Goal: Task Accomplishment & Management: Complete application form

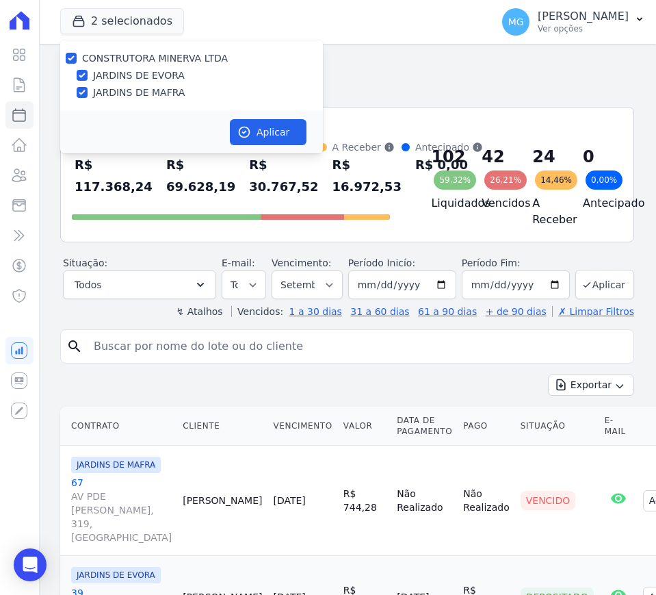
select select
click at [17, 88] on icon at bounding box center [19, 85] width 10 height 14
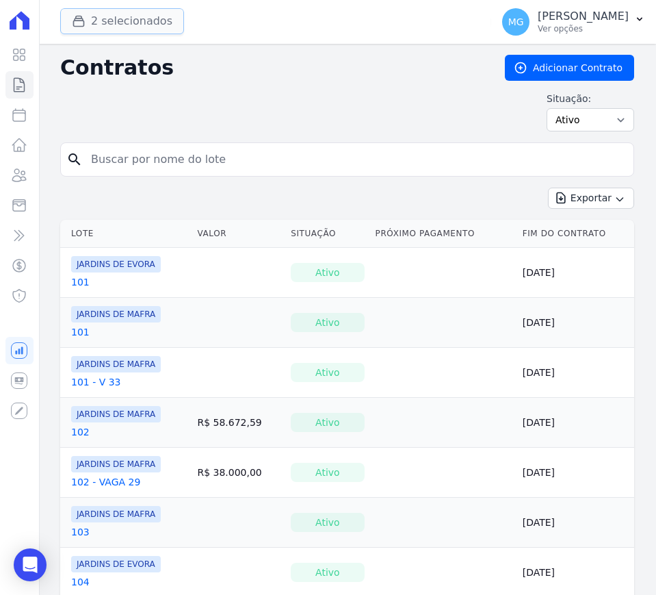
click at [81, 25] on icon "button" at bounding box center [79, 21] width 10 height 10
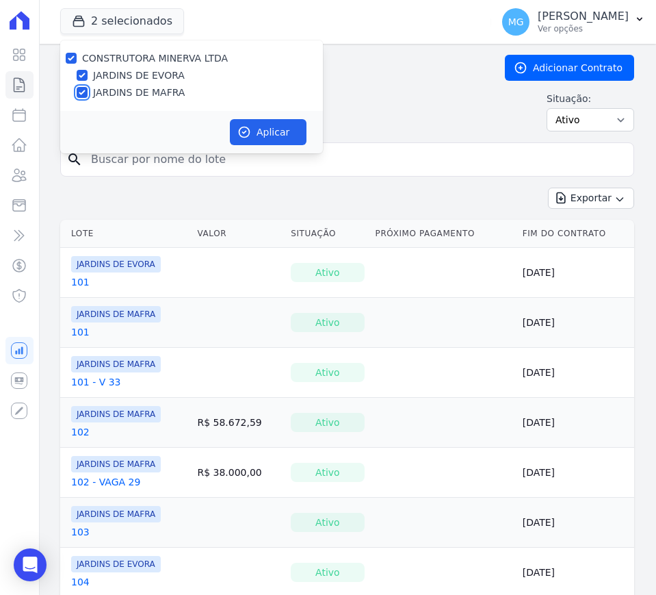
click at [83, 92] on input "JARDINS DE MAFRA" at bounding box center [82, 92] width 11 height 11
checkbox input "false"
click at [259, 129] on button "Aplicar" at bounding box center [268, 132] width 77 height 26
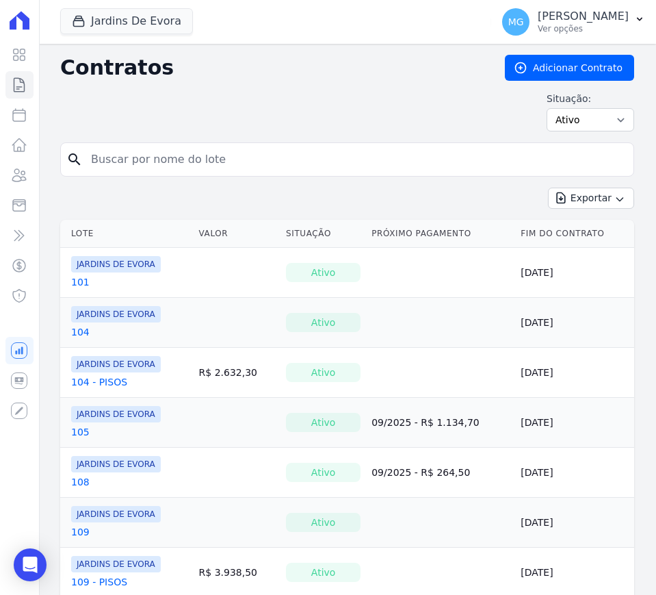
click at [184, 159] on input "search" at bounding box center [355, 159] width 545 height 27
type input "71"
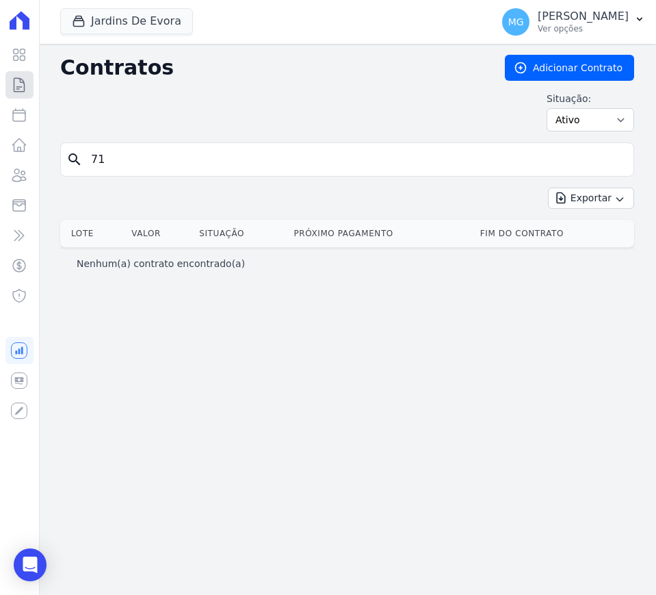
click at [21, 82] on icon at bounding box center [19, 85] width 10 height 14
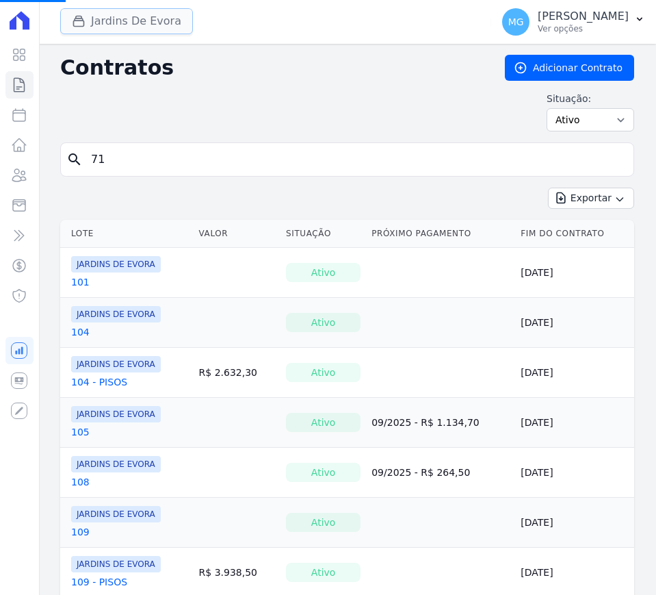
click at [122, 15] on button "Jardins De Evora" at bounding box center [126, 21] width 133 height 26
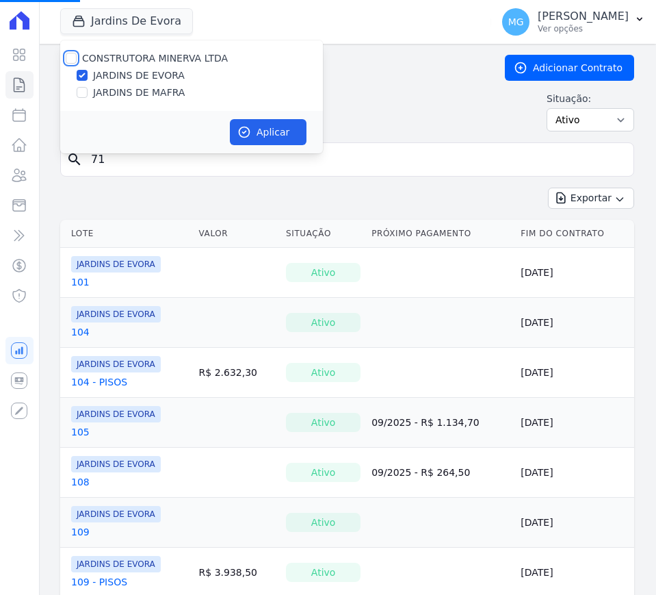
click at [71, 57] on input "CONSTRUTORA MINERVA LTDA" at bounding box center [71, 58] width 11 height 11
checkbox input "true"
drag, startPoint x: 292, startPoint y: 142, endPoint x: 280, endPoint y: 125, distance: 20.1
click at [283, 130] on button "Aplicar" at bounding box center [268, 132] width 77 height 26
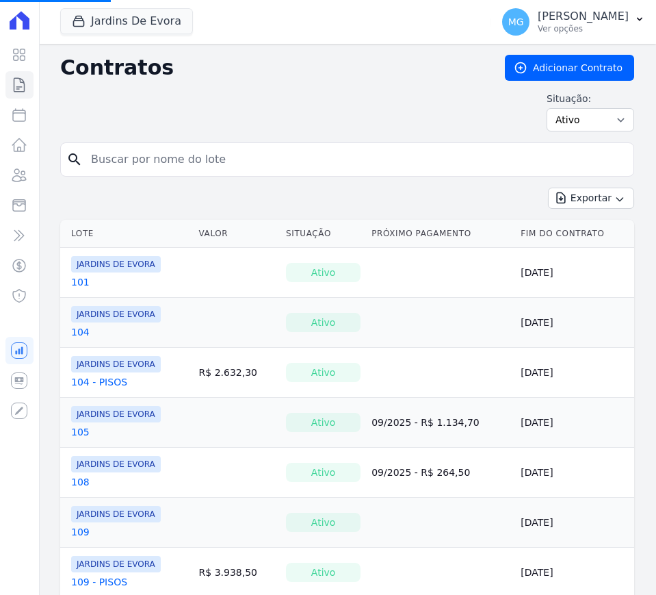
click at [135, 169] on input "search" at bounding box center [355, 159] width 545 height 27
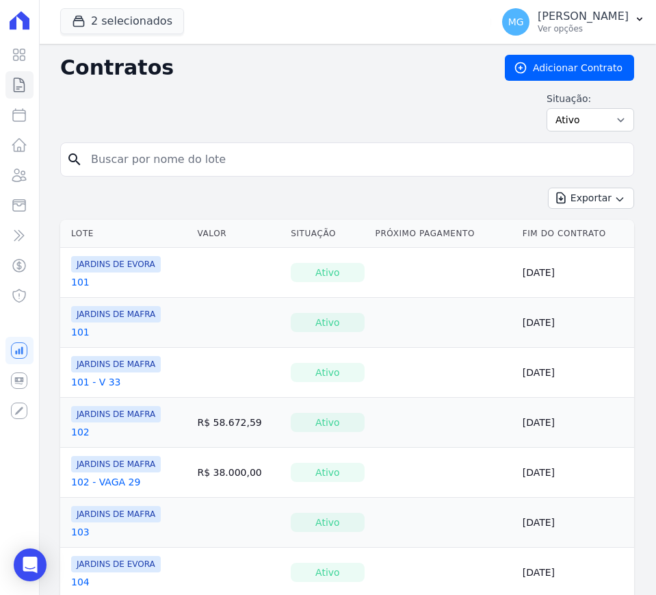
click at [138, 161] on input "search" at bounding box center [355, 159] width 545 height 27
type input "71"
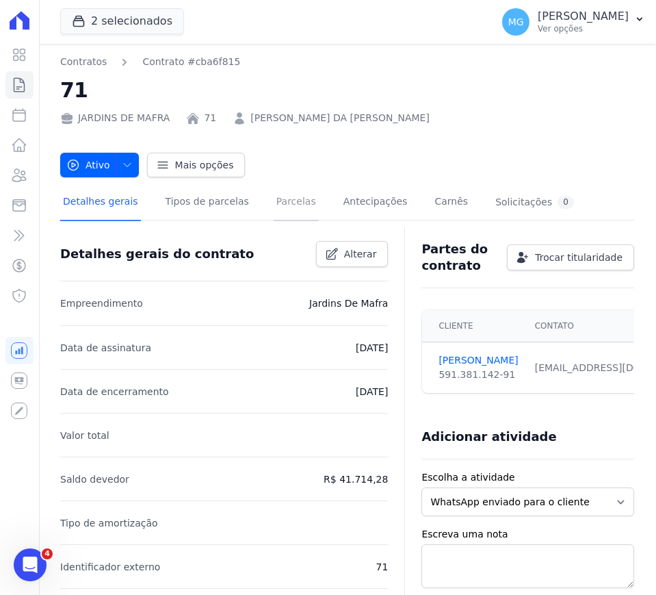
click at [274, 197] on link "Parcelas" at bounding box center [296, 203] width 45 height 36
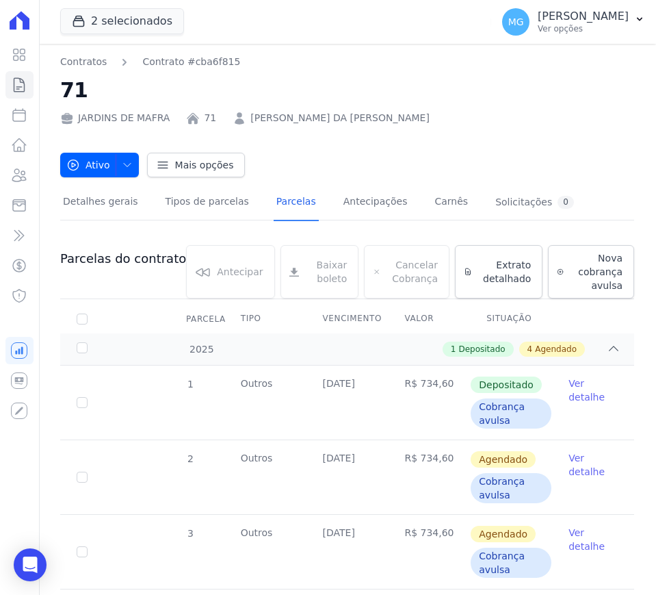
click at [403, 81] on h2 "71" at bounding box center [347, 90] width 574 height 31
click at [404, 135] on div "Contratos Contrato #cba6f815 71 JARDINS DE MAFRA 71 ANTONIO CARLOS DE SOUSA DA …" at bounding box center [347, 116] width 574 height 123
click at [99, 21] on button "2 selecionados" at bounding box center [122, 21] width 124 height 26
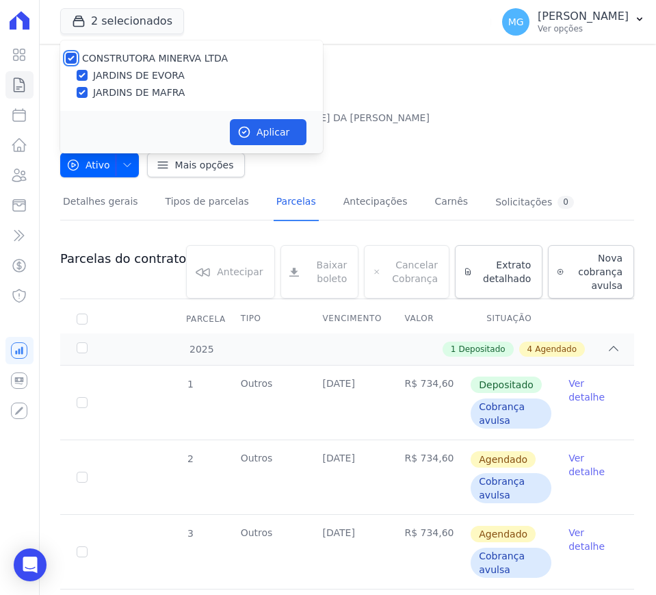
click at [67, 58] on input "CONSTRUTORA MINERVA LTDA" at bounding box center [71, 58] width 11 height 11
checkbox input "false"
click at [86, 75] on input "JARDINS DE EVORA" at bounding box center [82, 75] width 11 height 11
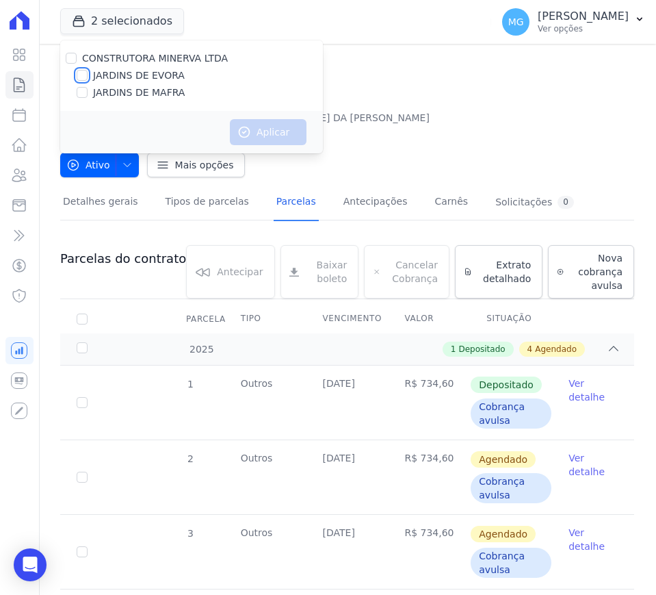
checkbox input "true"
click at [270, 127] on button "Aplicar" at bounding box center [268, 132] width 77 height 26
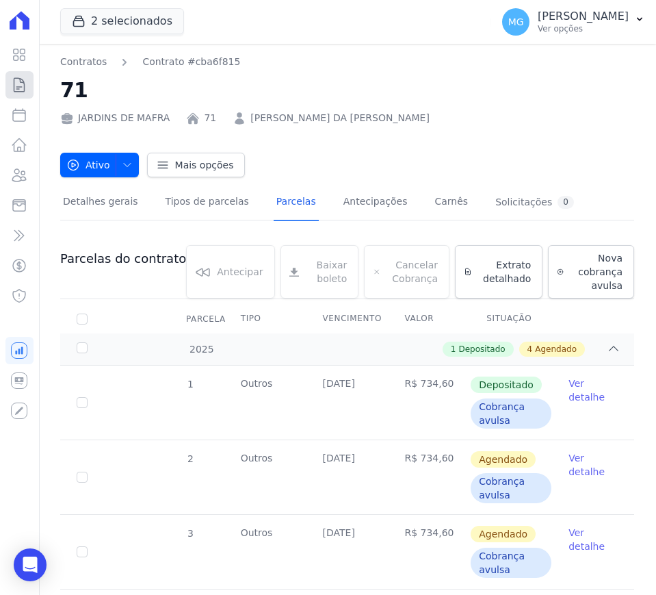
click at [26, 88] on icon at bounding box center [19, 85] width 16 height 16
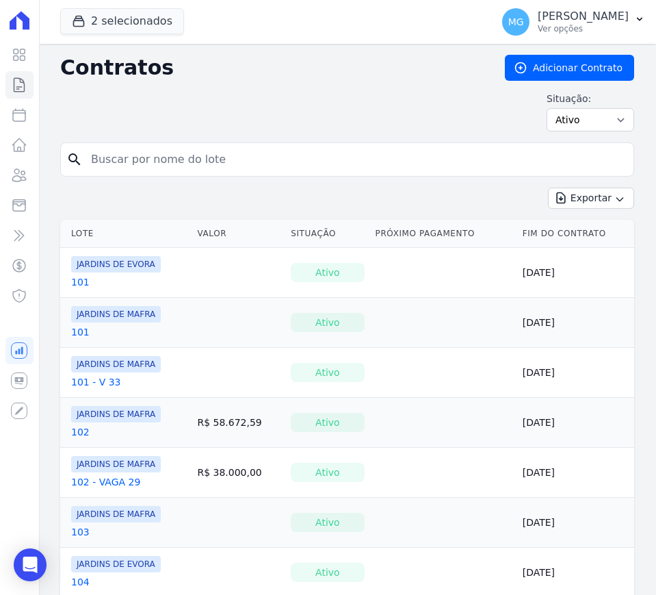
click at [255, 159] on input "search" at bounding box center [355, 159] width 545 height 27
type input "71"
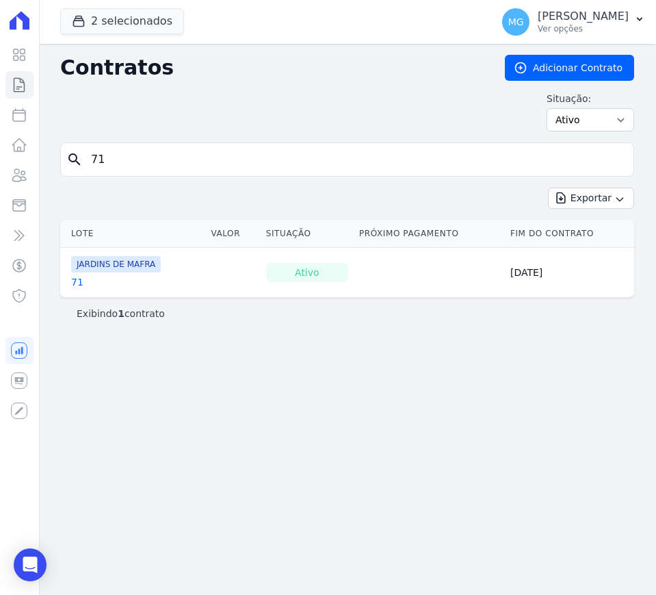
click at [257, 156] on input "71" at bounding box center [355, 159] width 545 height 27
type input "18"
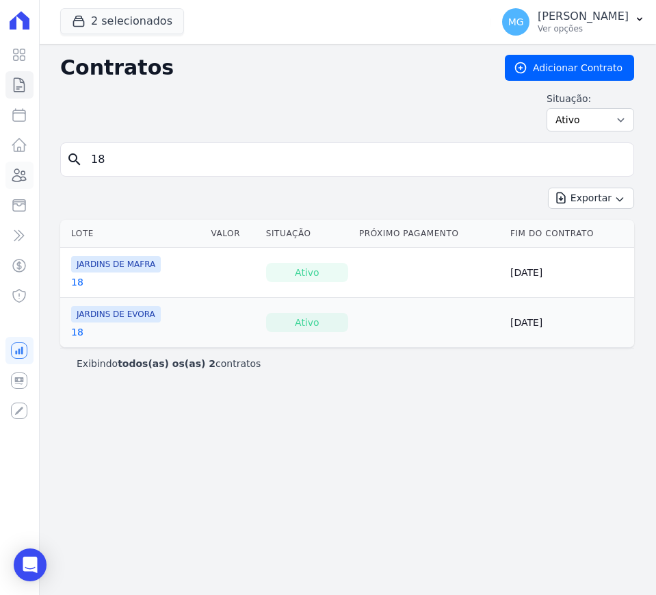
click at [13, 179] on icon at bounding box center [19, 175] width 14 height 12
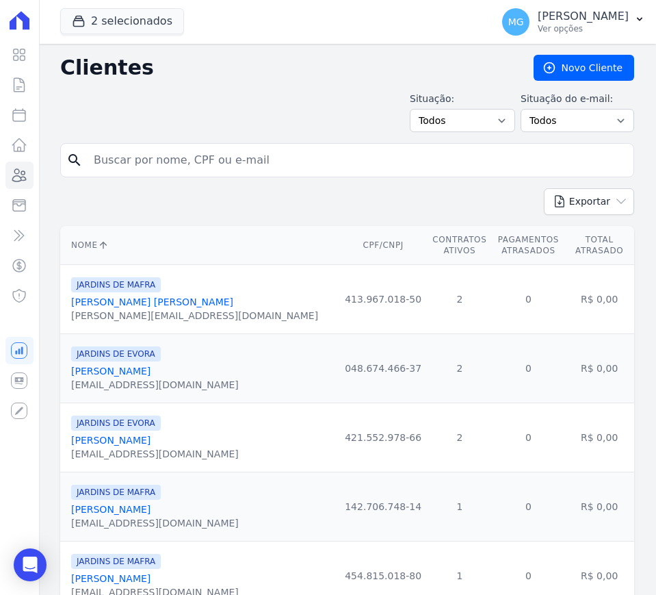
click at [164, 165] on input "search" at bounding box center [357, 159] width 543 height 27
paste input "[PERSON_NAME]"
type input "[PERSON_NAME]"
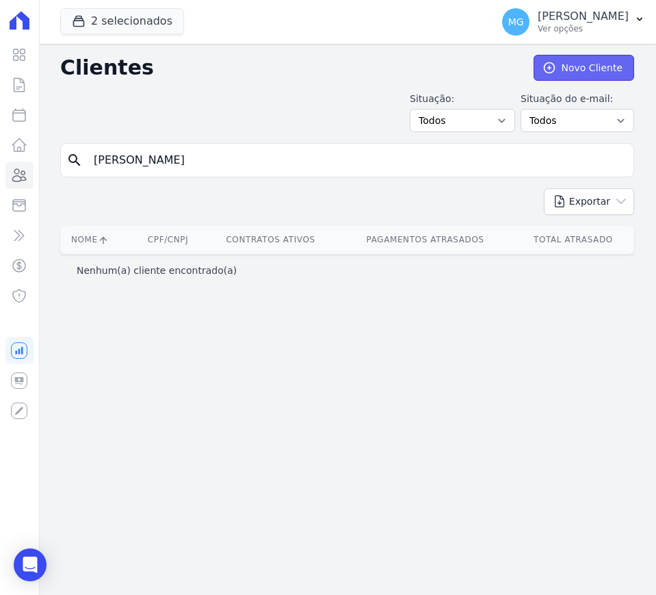
click at [599, 62] on link "Novo Cliente" at bounding box center [584, 68] width 101 height 26
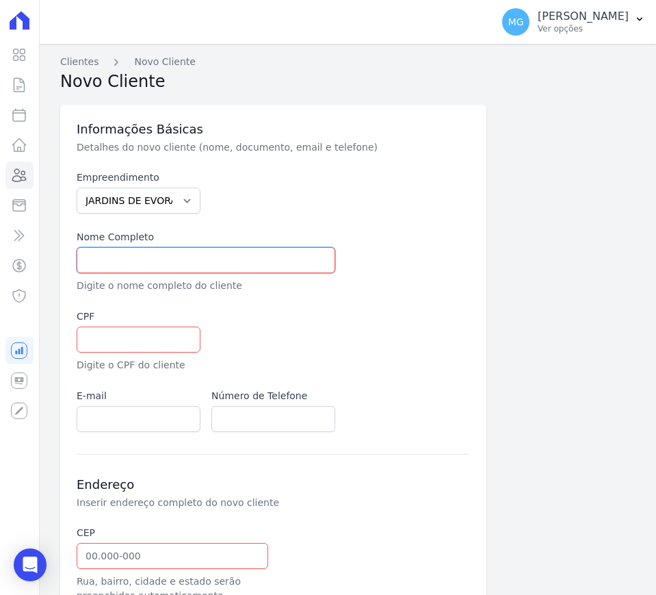
click at [144, 251] on input "text" at bounding box center [206, 260] width 259 height 26
paste input "[PERSON_NAME]"
type input "[PERSON_NAME]"
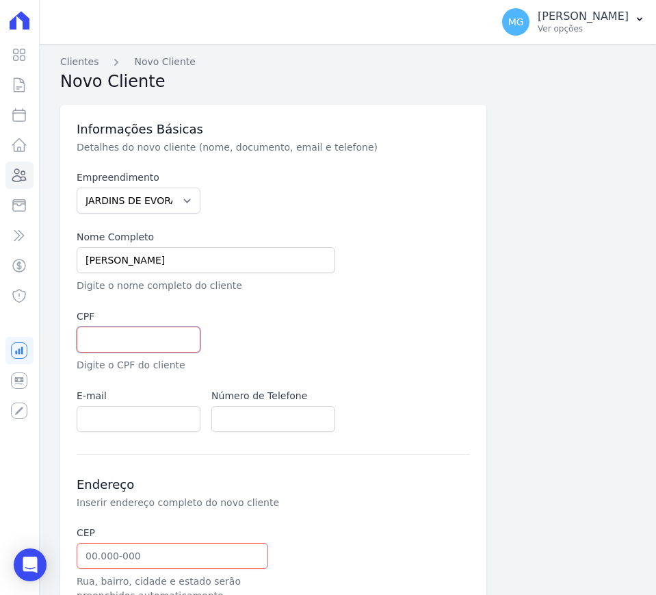
click at [118, 335] on input "text" at bounding box center [139, 339] width 124 height 26
paste input "362938938"
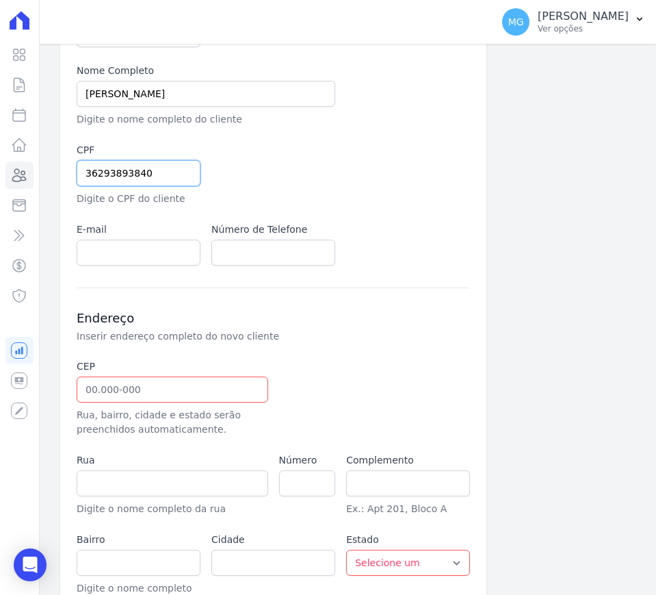
scroll to position [171, 0]
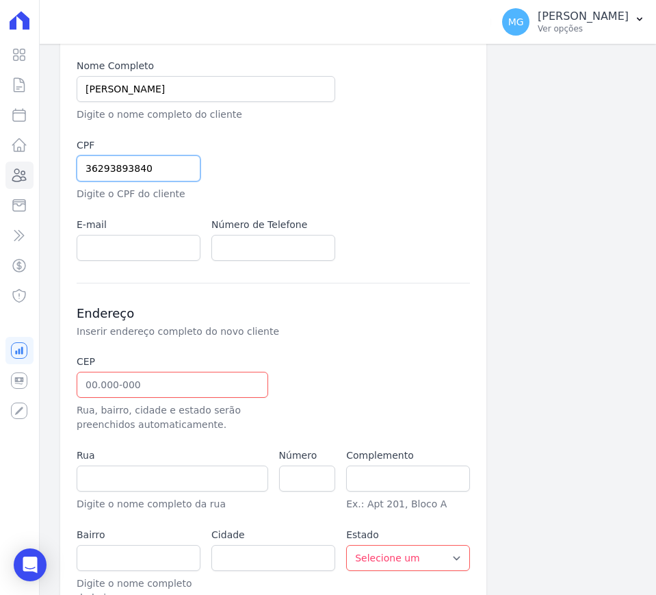
type input "36293893840"
click at [112, 247] on input "email" at bounding box center [139, 248] width 124 height 26
paste input "eliana.matos@uniquechic.com.br"
drag, startPoint x: 92, startPoint y: 246, endPoint x: 75, endPoint y: 246, distance: 16.4
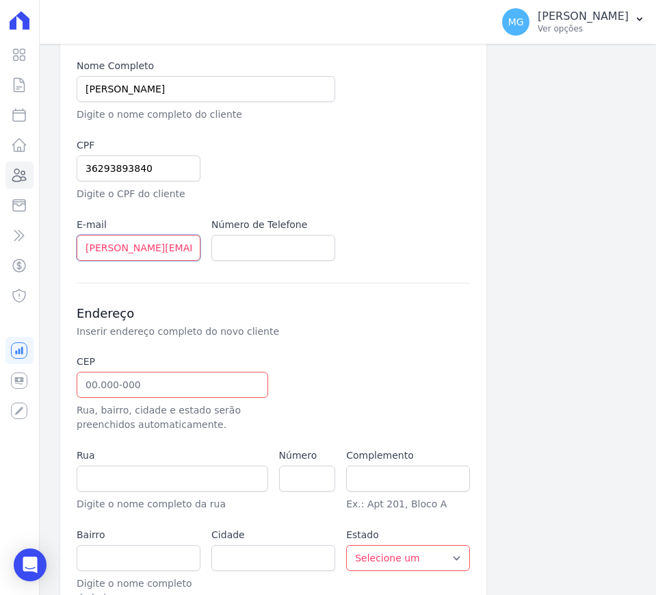
click at [73, 246] on div "Informações Básicas Detalhes do novo cliente (nome, documento, email e telefone…" at bounding box center [273, 278] width 426 height 688
click at [92, 246] on input "eliana.matos@uniquechic.com.br" at bounding box center [139, 248] width 124 height 26
type input "eliana.matos@uniquechic.com.br"
click at [265, 249] on input "text" at bounding box center [273, 248] width 124 height 26
paste input "11 96376-1988"
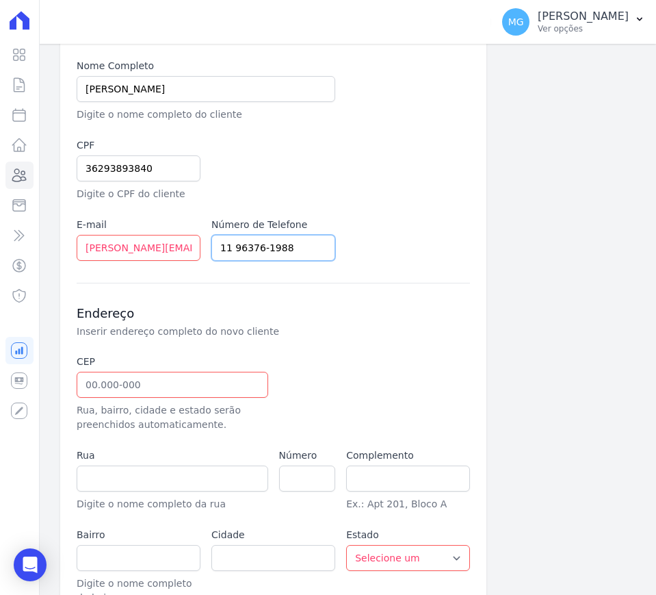
click at [232, 246] on input "11 96376-1988" at bounding box center [273, 248] width 124 height 26
click at [257, 244] on input "1196376-1988" at bounding box center [273, 248] width 124 height 26
click at [285, 252] on input "11963761988" at bounding box center [273, 248] width 124 height 26
click at [219, 245] on input "11963761988" at bounding box center [273, 248] width 124 height 26
type input "11963761988"
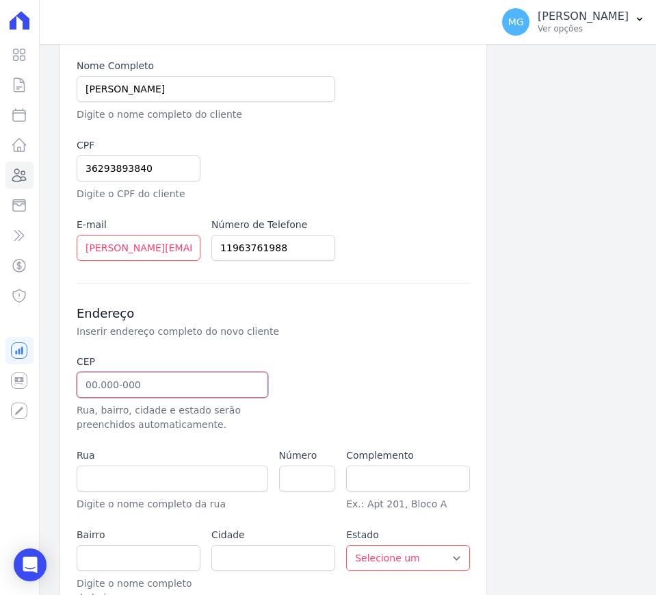
click at [224, 388] on input "text" at bounding box center [173, 385] width 192 height 26
paste input "08.544-"
type input "08.544-070"
type input "Rua Manoel de Abreu"
type input "Vila Arbame"
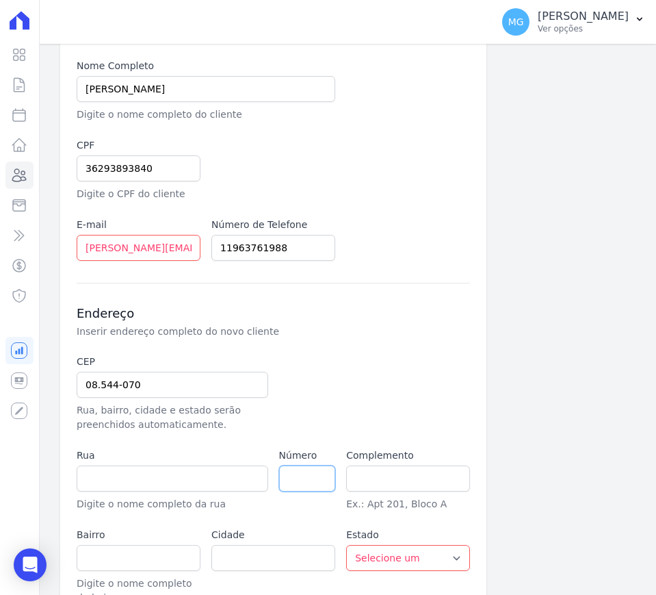
type input "Ferraz de Vasconcelos"
select select "SP"
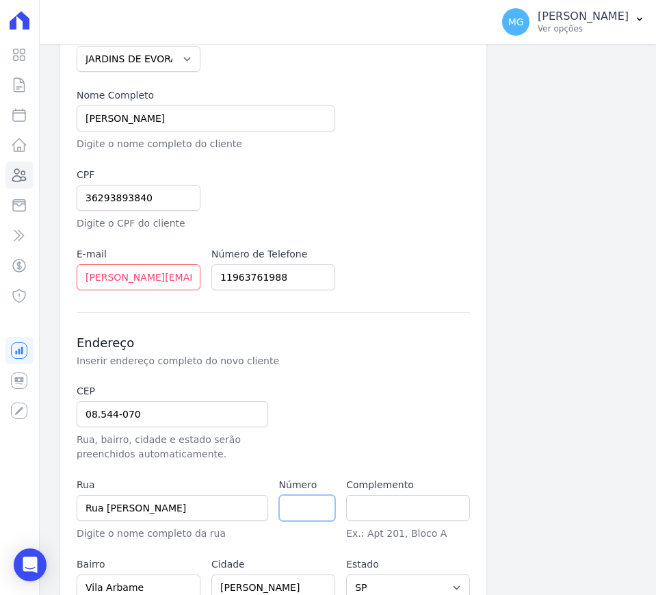
scroll to position [251, 0]
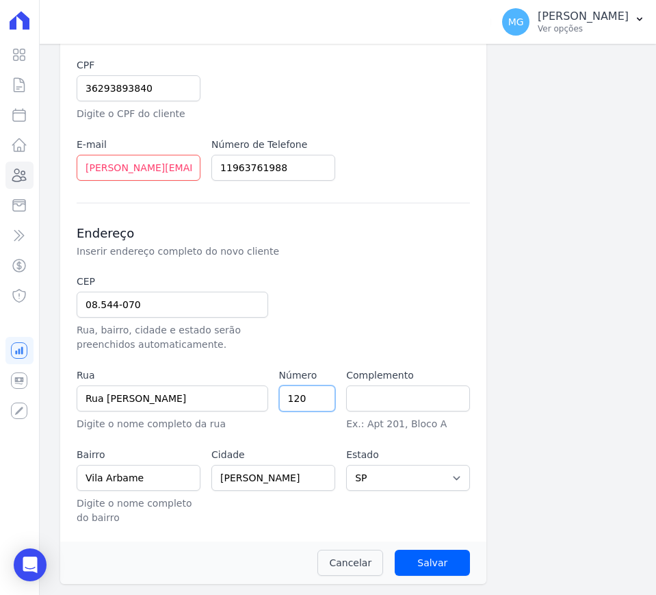
type input "120"
click at [404, 283] on div "CEP 08.544-070 Rua, bairro, cidade e estado serão preenchidos automaticamente. …" at bounding box center [274, 399] width 394 height 250
click at [391, 392] on input "text" at bounding box center [408, 398] width 124 height 26
click at [422, 345] on div "CEP 08.544-070 Rua, bairro, cidade e estado serão preenchidos automaticamente. …" at bounding box center [274, 399] width 394 height 250
click at [318, 309] on div at bounding box center [341, 312] width 124 height 77
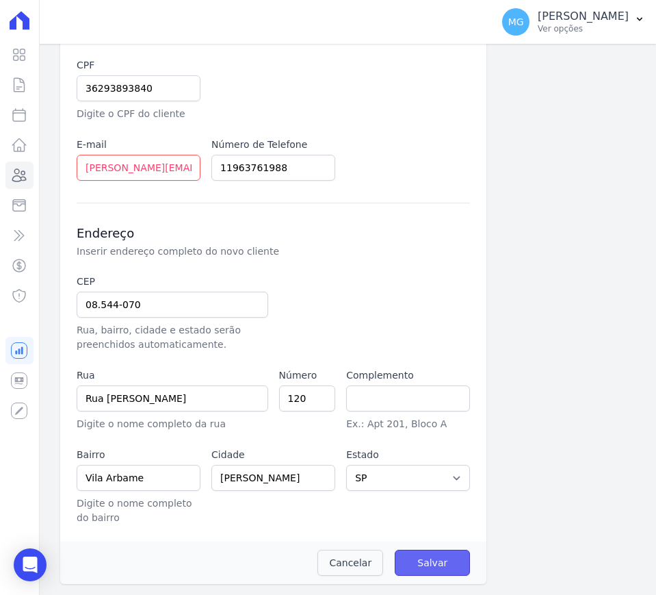
click at [442, 557] on input "Salvar" at bounding box center [432, 563] width 75 height 26
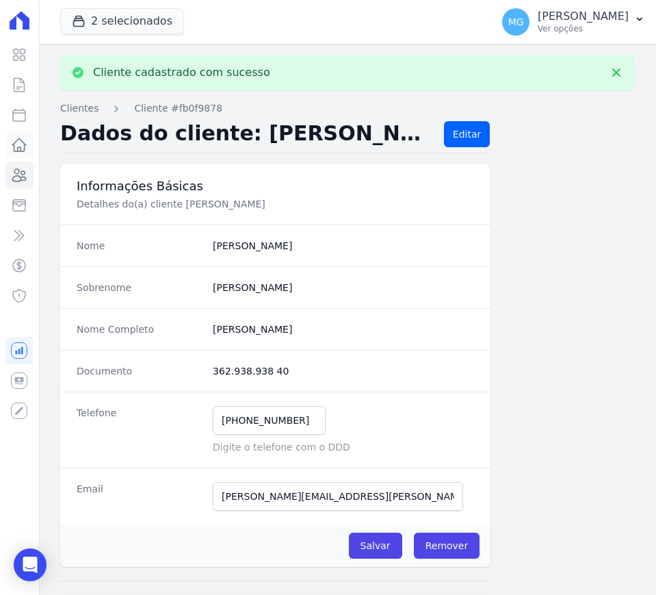
click at [20, 139] on icon at bounding box center [19, 145] width 16 height 16
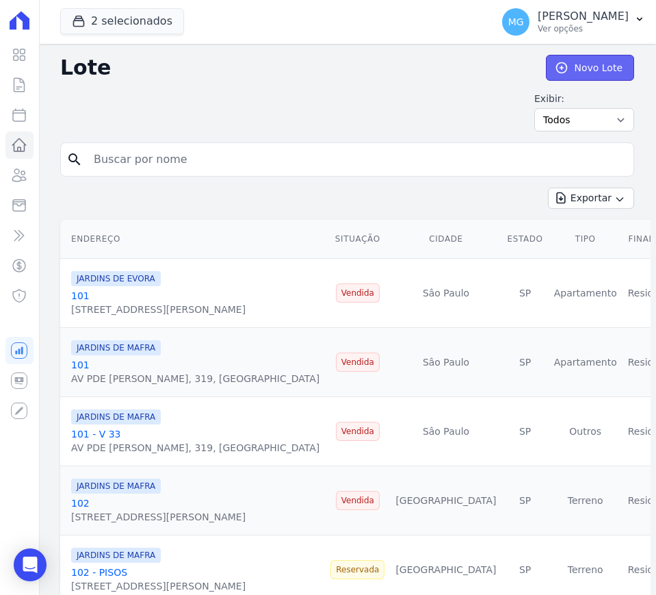
click at [563, 66] on link "Novo Lote" at bounding box center [590, 68] width 88 height 26
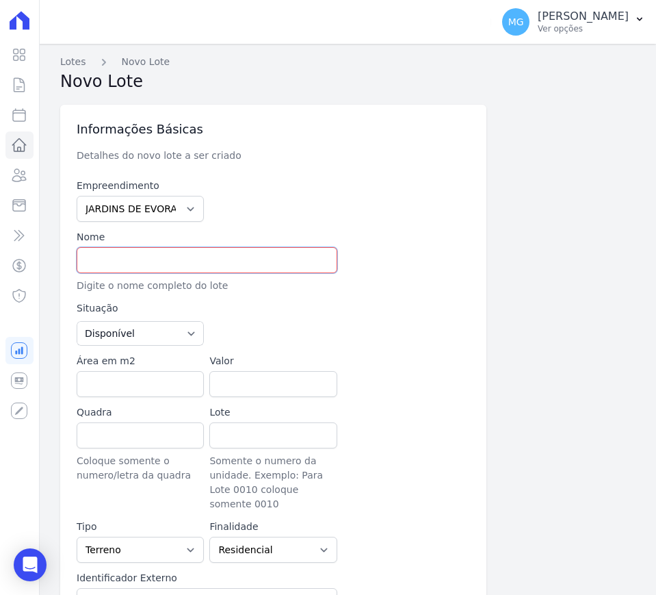
click at [137, 254] on input "text" at bounding box center [207, 260] width 261 height 26
type input "71 - VAGA 18"
click at [398, 273] on div at bounding box center [406, 261] width 127 height 63
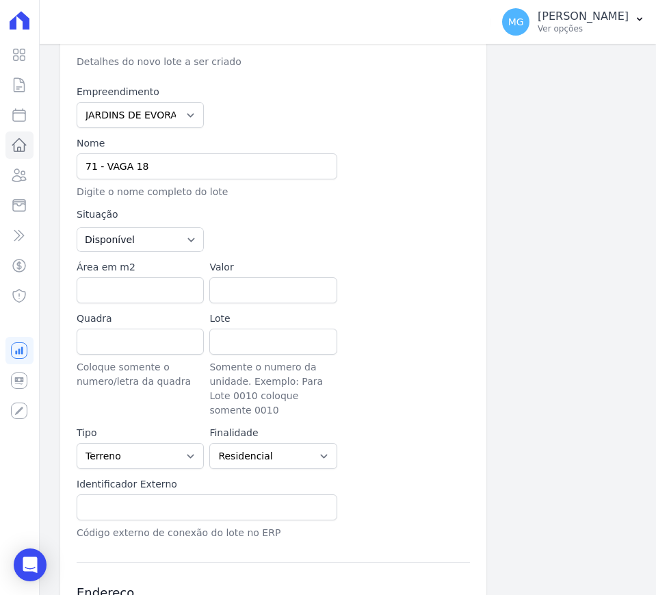
scroll to position [171, 0]
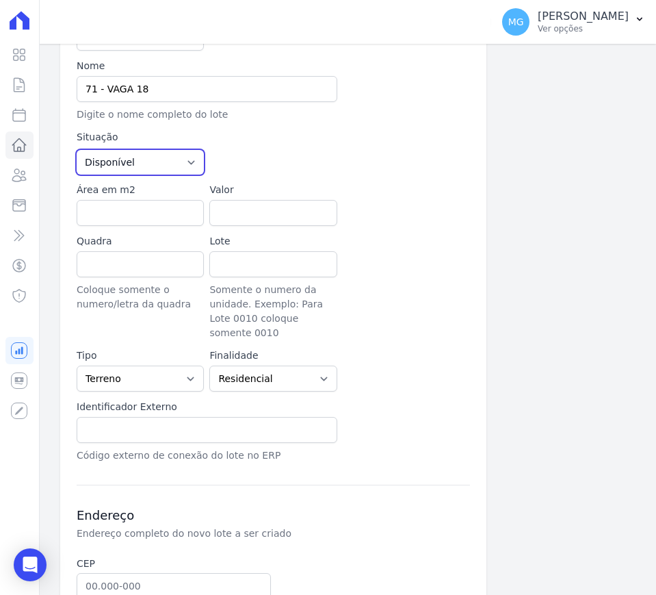
drag, startPoint x: 188, startPoint y: 159, endPoint x: 192, endPoint y: 170, distance: 11.7
click at [188, 160] on select "Disponível Vendida Reservada Indisponível" at bounding box center [140, 162] width 127 height 25
select select "sold"
click at [77, 150] on select "Disponível Vendida Reservada Indisponível" at bounding box center [140, 162] width 127 height 25
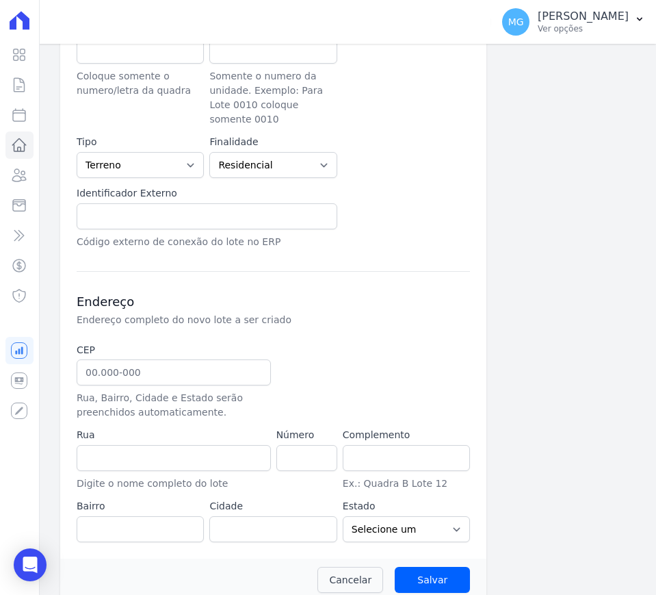
scroll to position [387, 0]
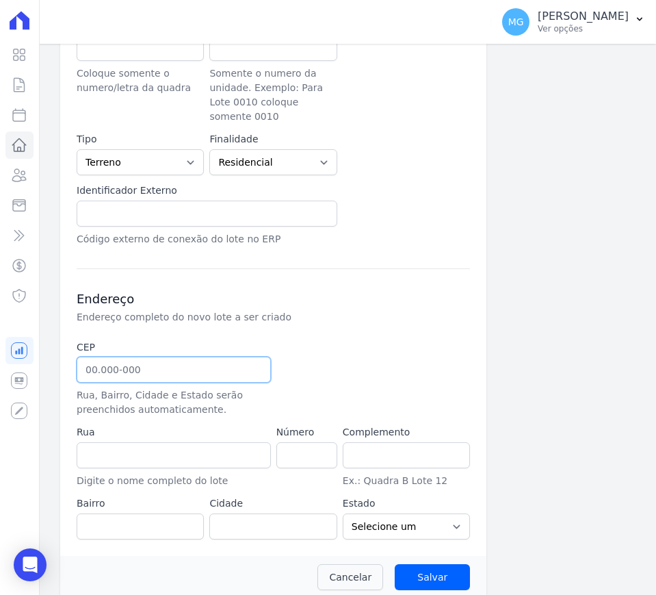
click at [103, 357] on input "text" at bounding box center [174, 370] width 194 height 26
type input "08.270-010"
type input "137"
select select "SP"
click at [270, 367] on div "CEP 08.270-010 Rua, Bairro, Cidade e Estado serão preenchidos automaticamente. …" at bounding box center [274, 439] width 394 height 199
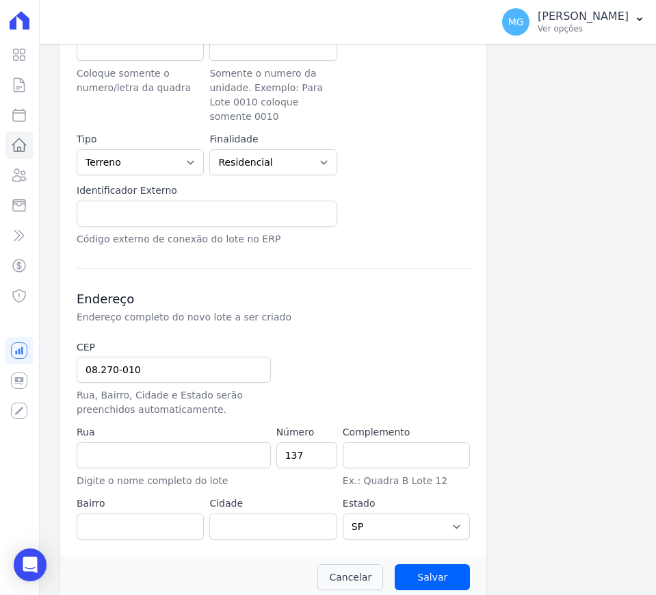
type input "Rua Harry Dannenberg"
type input "Vila Carmosina"
type input "São Paulo"
click at [155, 426] on div "Rua Rua Harry Dannenberg Digite o nome completo do lote" at bounding box center [174, 456] width 194 height 63
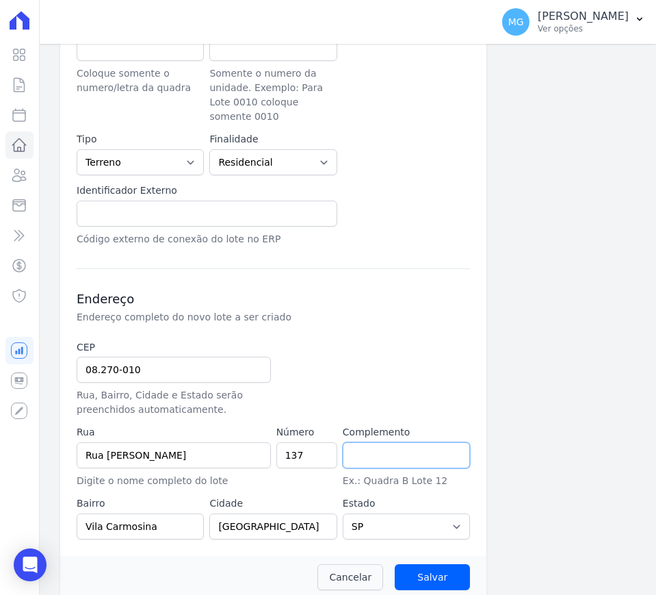
click at [403, 442] on input "text" at bounding box center [406, 455] width 127 height 26
drag, startPoint x: 398, startPoint y: 324, endPoint x: 387, endPoint y: 326, distance: 11.3
click at [392, 323] on div "Endereço Endereço completo do novo lote a ser criado CEP 08.270-010 Rua, Bairro…" at bounding box center [274, 403] width 394 height 271
drag, startPoint x: 375, startPoint y: 431, endPoint x: 385, endPoint y: 443, distance: 15.5
click at [375, 442] on input "text" at bounding box center [406, 455] width 127 height 26
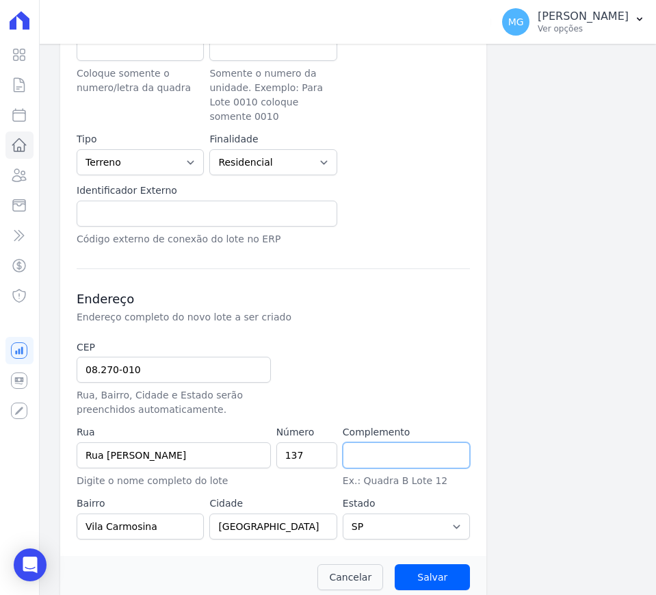
type input "LOTE 26 QUADRA 108"
click at [314, 443] on input "136" at bounding box center [306, 455] width 61 height 26
click at [292, 442] on input "136" at bounding box center [306, 455] width 61 height 26
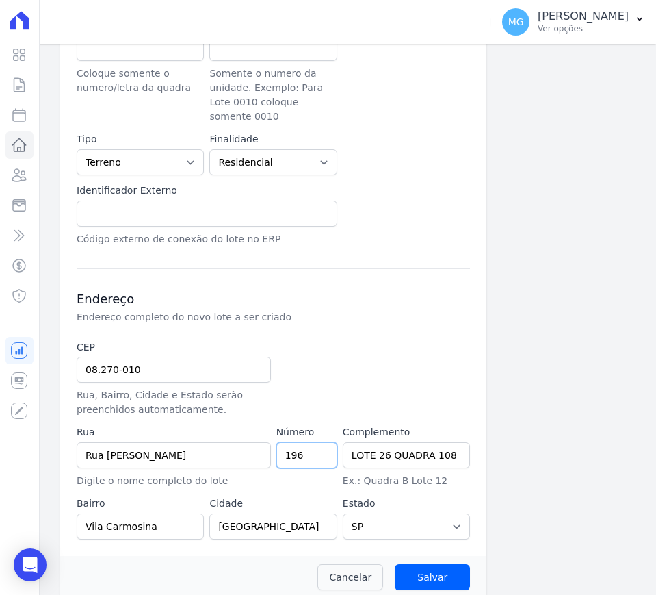
type input "196"
click at [387, 360] on div at bounding box center [339, 378] width 127 height 77
click at [400, 442] on input "LOTE 26 QUADRA 108" at bounding box center [406, 455] width 127 height 26
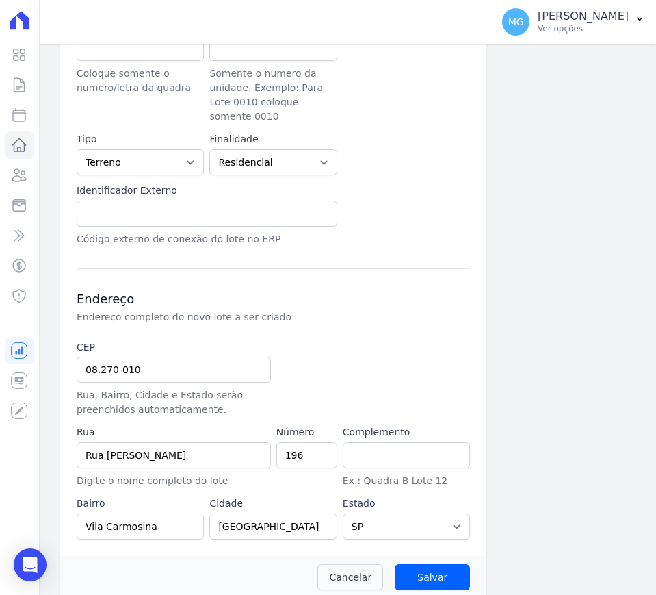
click at [375, 348] on div at bounding box center [339, 378] width 127 height 77
click at [179, 357] on input "08.270-010" at bounding box center [174, 370] width 194 height 26
click at [187, 357] on input "08.270-010" at bounding box center [174, 370] width 194 height 26
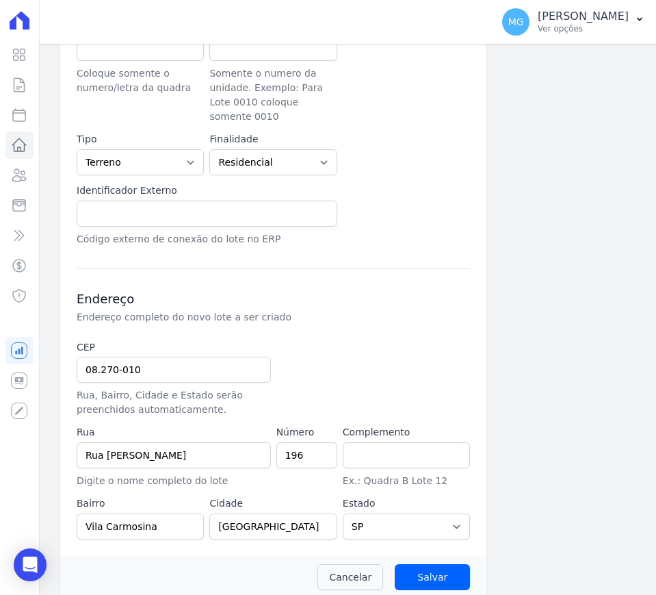
click at [370, 310] on p "Endereço completo do novo lote a ser criado" at bounding box center [274, 317] width 394 height 14
click at [223, 357] on input "08.270-010" at bounding box center [174, 370] width 194 height 26
click at [222, 357] on input "08.270-010" at bounding box center [174, 370] width 194 height 26
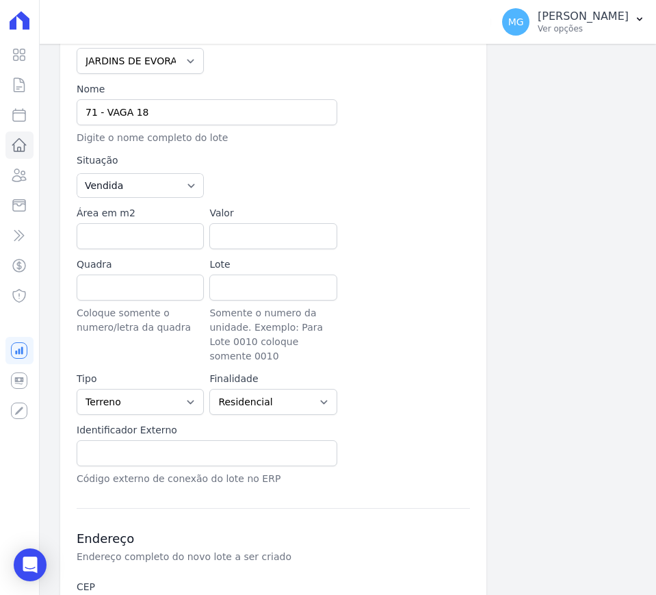
scroll to position [0, 0]
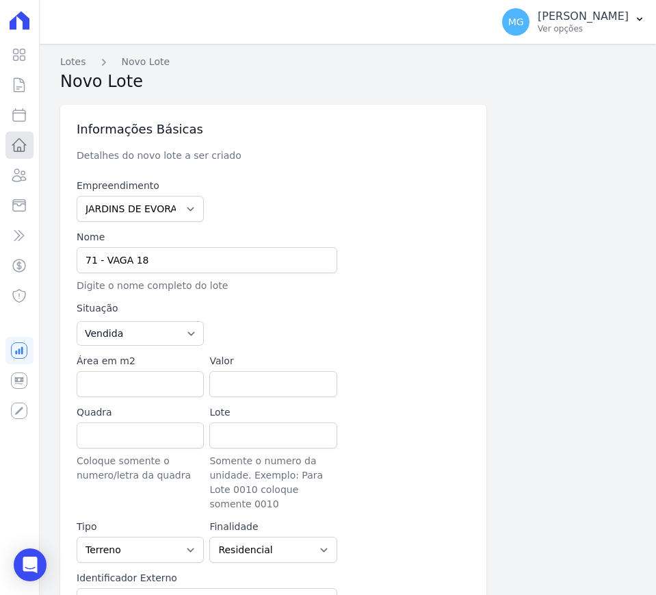
click at [21, 145] on icon at bounding box center [19, 145] width 16 height 16
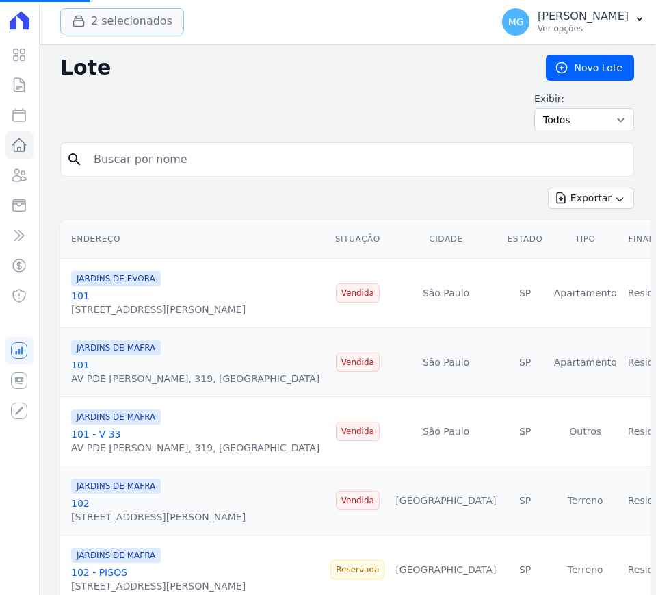
click at [140, 23] on button "2 selecionados" at bounding box center [122, 21] width 124 height 26
click at [88, 29] on button "2 selecionados" at bounding box center [122, 21] width 124 height 26
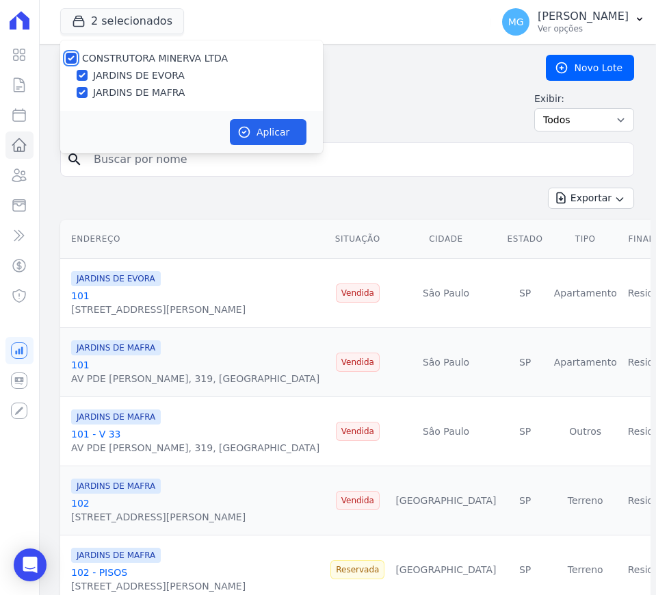
click at [66, 57] on input "CONSTRUTORA MINERVA LTDA" at bounding box center [71, 58] width 11 height 11
checkbox input "false"
click at [84, 77] on input "JARDINS DE EVORA" at bounding box center [82, 75] width 11 height 11
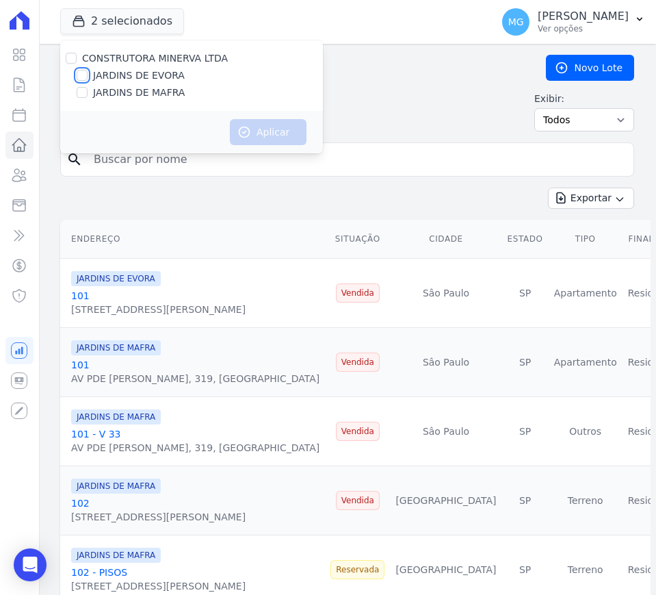
checkbox input "true"
click at [286, 129] on button "Aplicar" at bounding box center [268, 132] width 77 height 26
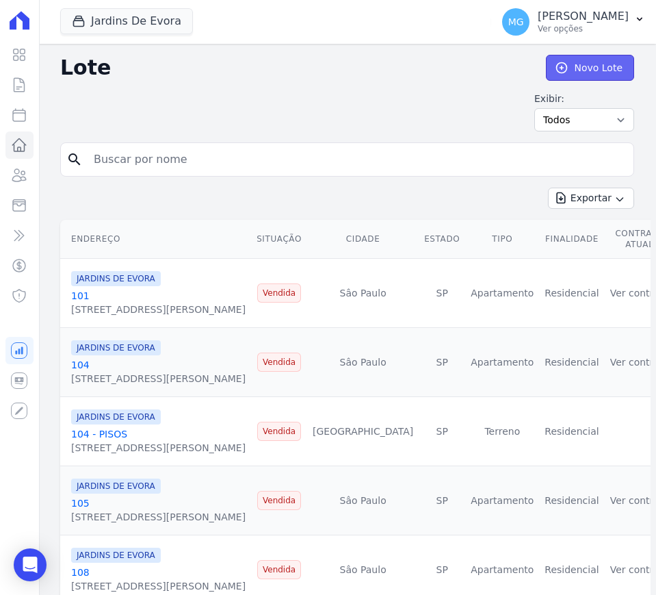
click at [593, 67] on link "Novo Lote" at bounding box center [590, 68] width 88 height 26
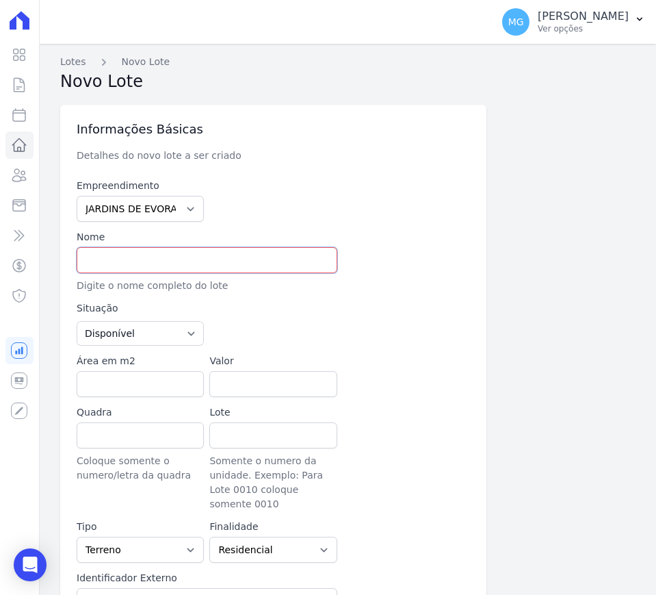
click at [182, 270] on input "text" at bounding box center [207, 260] width 261 height 26
click at [291, 209] on div at bounding box center [272, 200] width 127 height 43
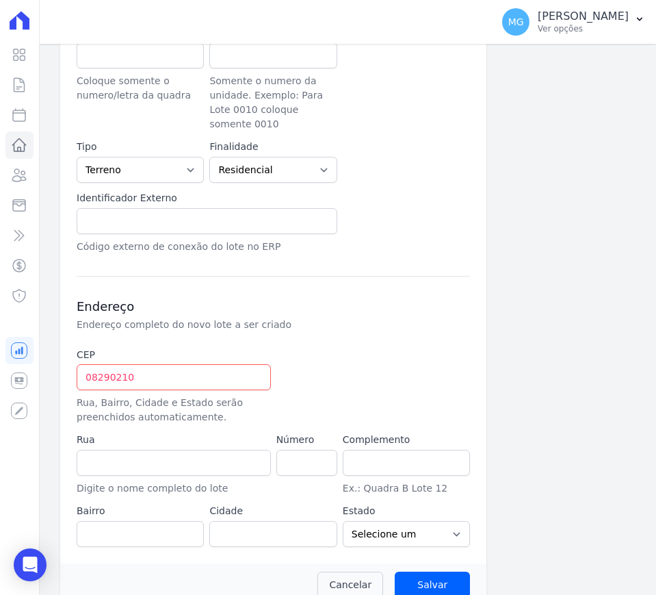
scroll to position [387, 0]
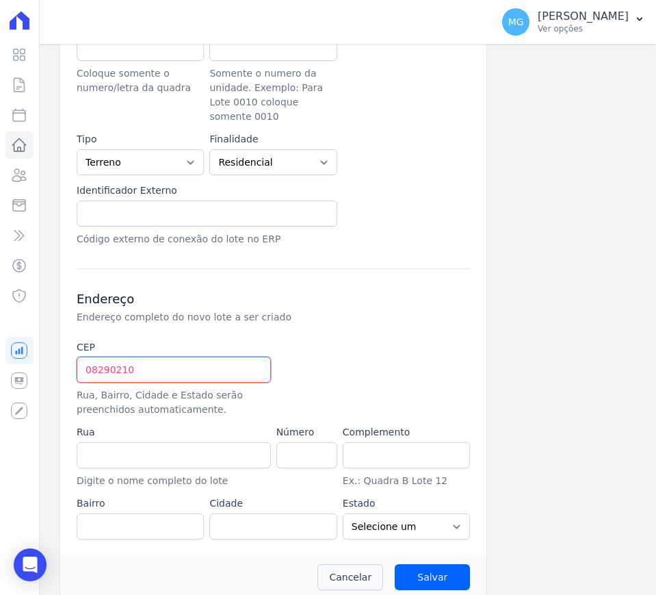
click at [181, 357] on input "08290210" at bounding box center [174, 370] width 194 height 26
type input "08.290-210"
type input "Rua Santo Antônio de Itaberava"
type input "Vila Carmosina"
type input "São Paulo"
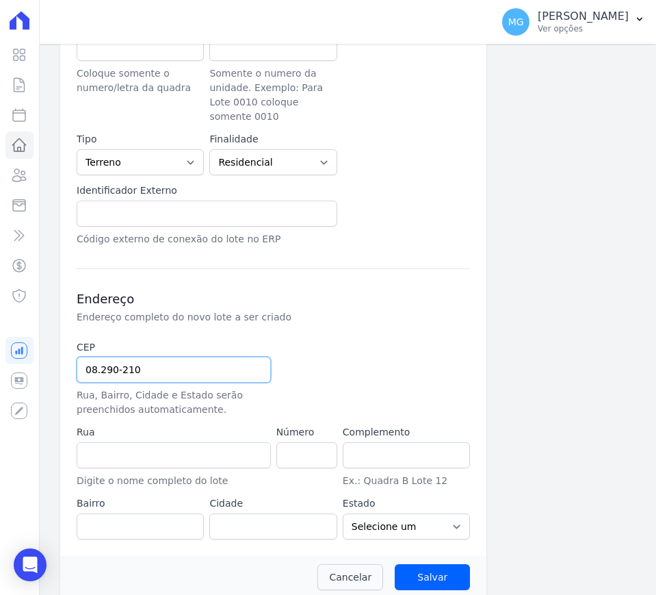
select select "SP"
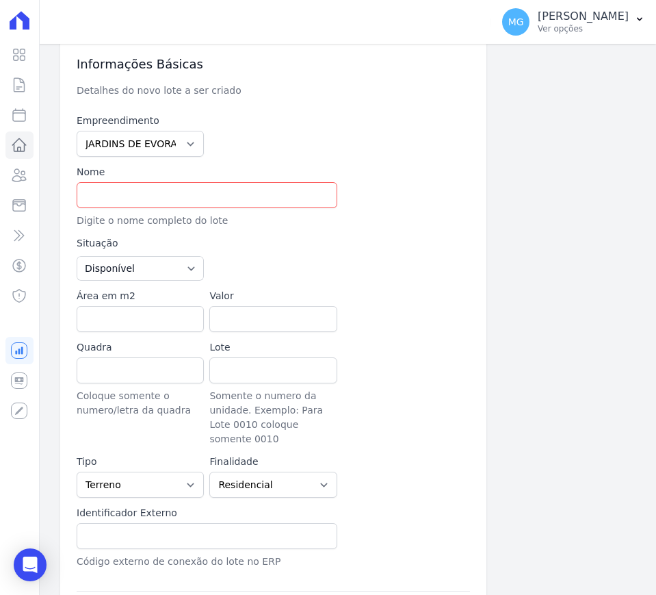
scroll to position [45, 0]
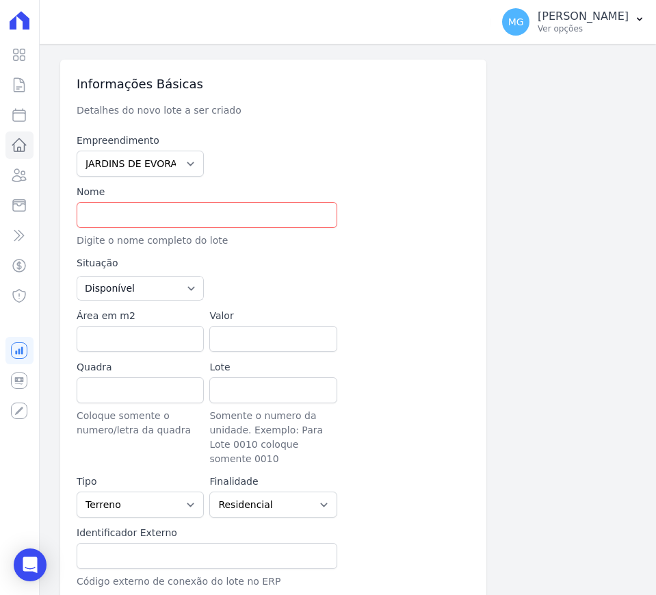
type input "08.290-210"
drag, startPoint x: 107, startPoint y: 220, endPoint x: 142, endPoint y: 219, distance: 34.2
click at [107, 220] on input "text" at bounding box center [207, 215] width 261 height 26
paste input "[PERSON_NAME]"
type input "[PERSON_NAME]"
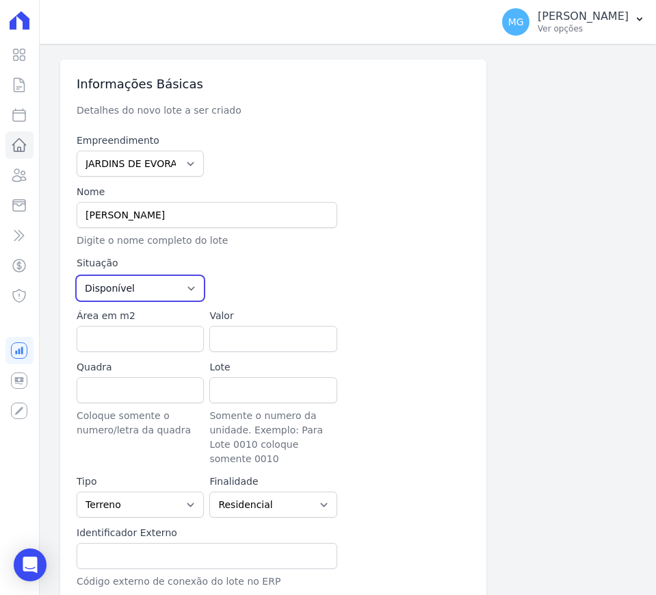
click at [128, 289] on select "Disponível Vendida Reservada Indisponível" at bounding box center [140, 288] width 127 height 25
select select "sold"
click at [77, 276] on select "Disponível Vendida Reservada Indisponível" at bounding box center [140, 288] width 127 height 25
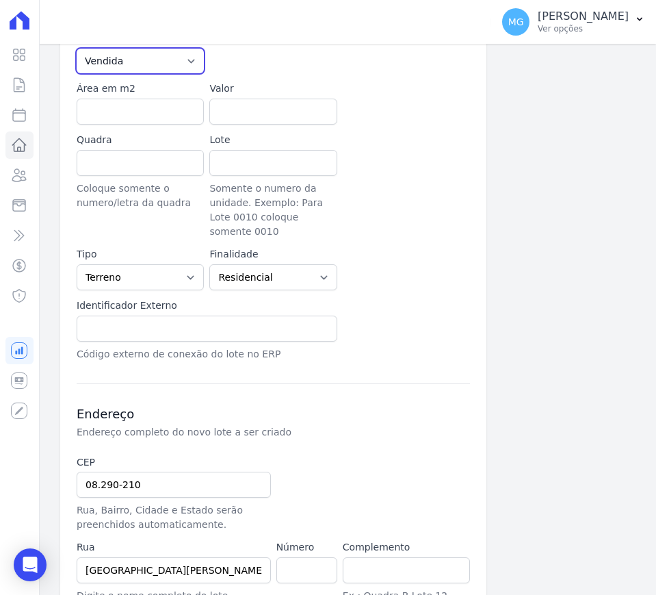
scroll to position [273, 0]
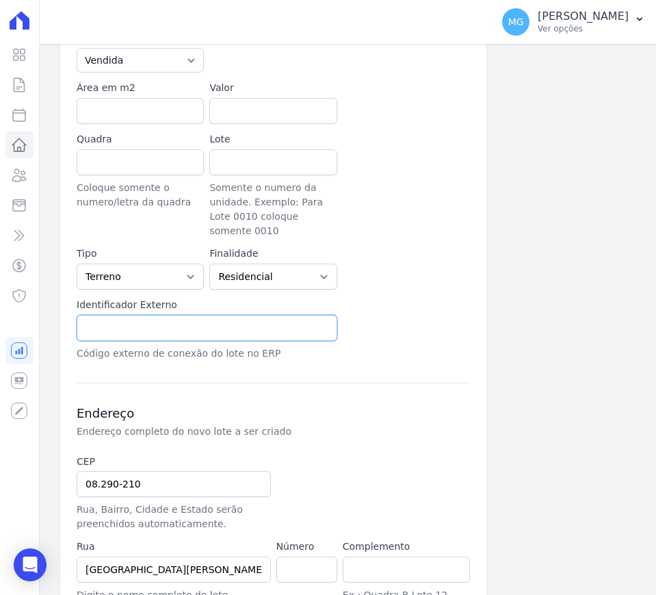
click at [118, 321] on input "text" at bounding box center [207, 328] width 261 height 26
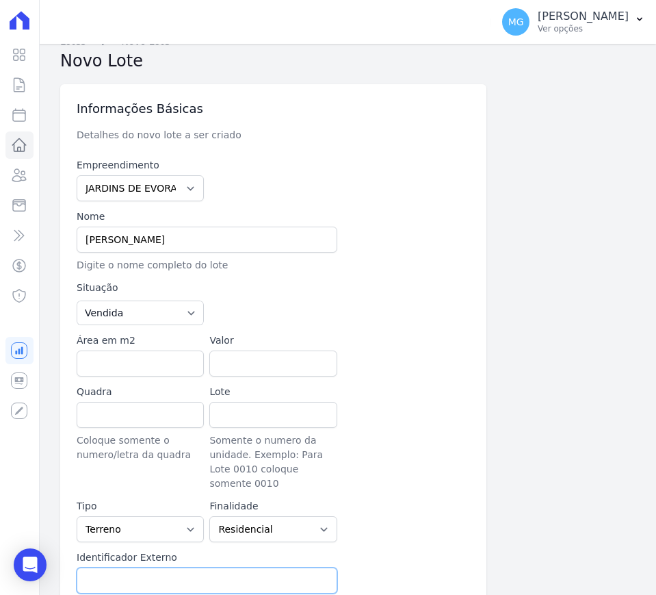
scroll to position [0, 0]
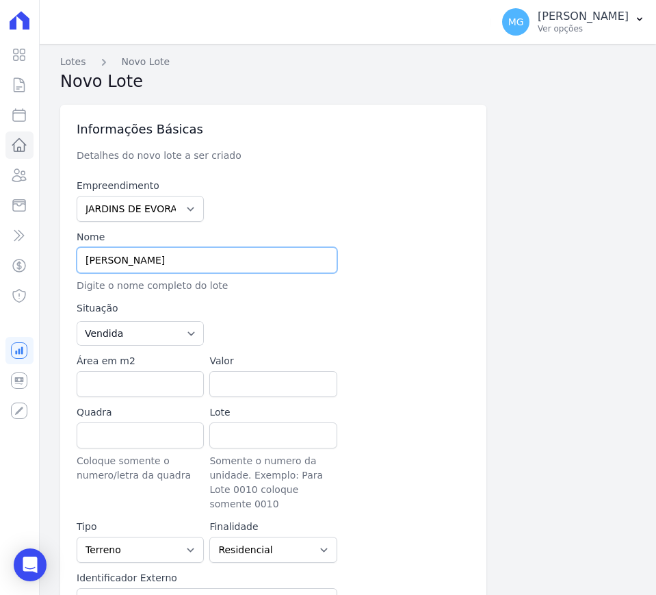
click at [145, 267] on input "[PERSON_NAME]" at bounding box center [207, 260] width 261 height 26
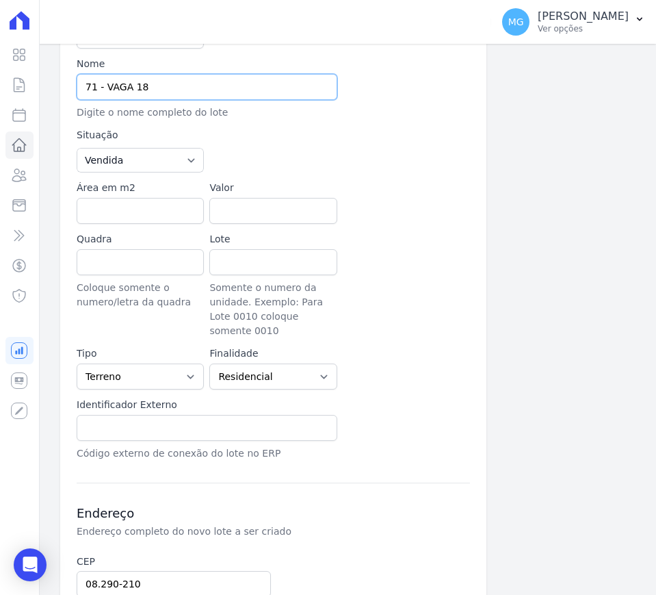
scroll to position [171, 0]
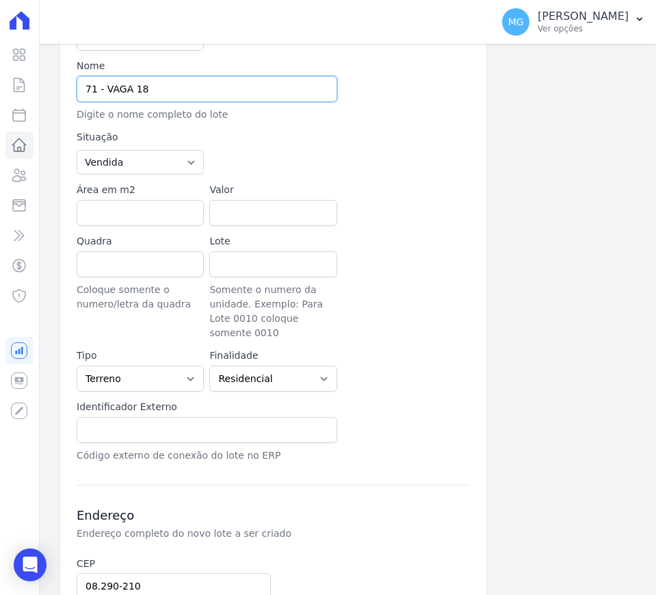
click at [160, 94] on input "71 - VAGA 18" at bounding box center [207, 89] width 261 height 26
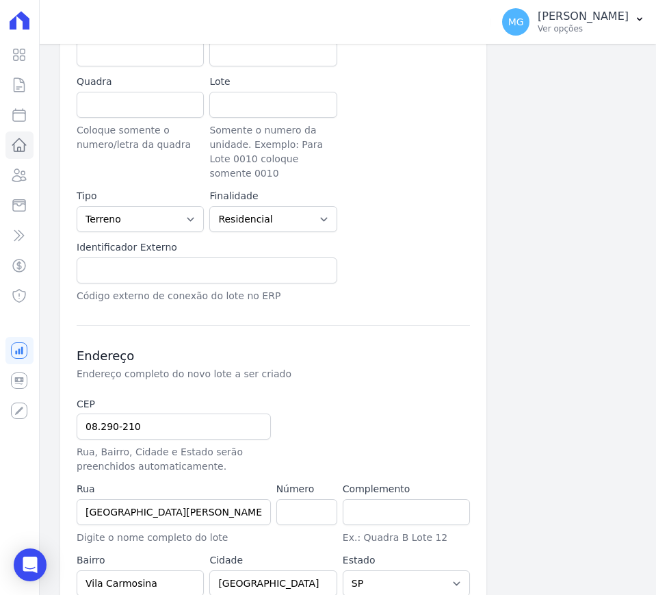
scroll to position [342, 0]
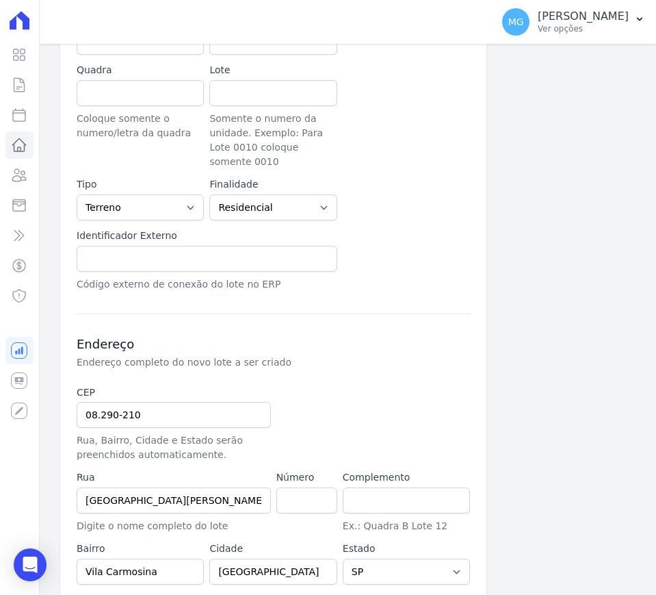
type input "71 - VAGA 18"
click at [120, 250] on input "text" at bounding box center [207, 259] width 261 height 26
paste input "71 - VAGA 18"
type input "71 - VAGA 18"
click at [417, 215] on div "Empreendimento JARDINS DE EVORA JARDINS DE MAFRA Nome 71 - VAGA 18 Digite o nom…" at bounding box center [274, 63] width 394 height 455
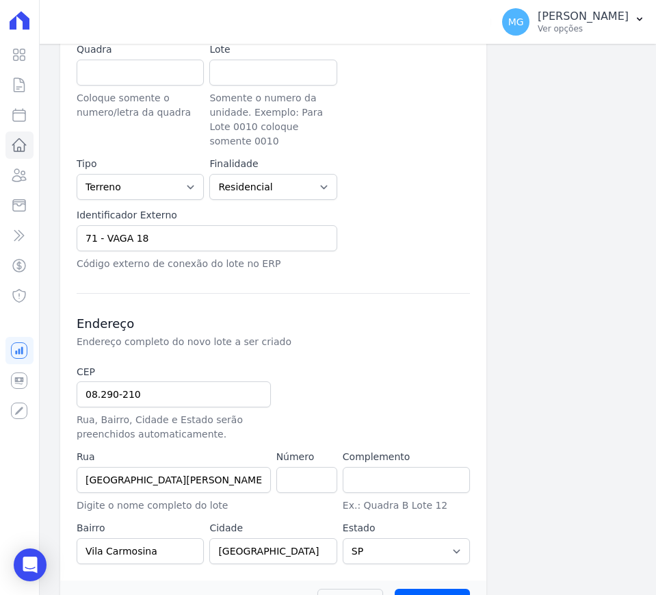
scroll to position [387, 0]
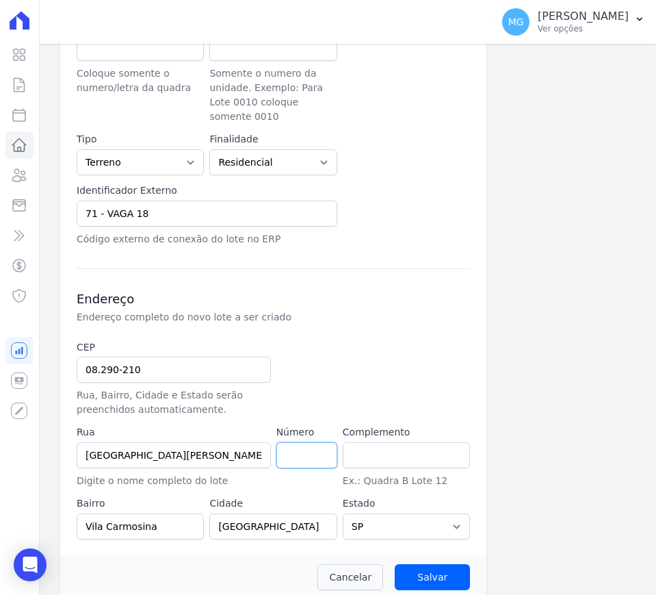
click at [307, 442] on input "number" at bounding box center [306, 455] width 61 height 26
type input "196"
click at [347, 343] on div at bounding box center [339, 378] width 127 height 77
click at [430, 565] on input "Salvar" at bounding box center [432, 577] width 75 height 26
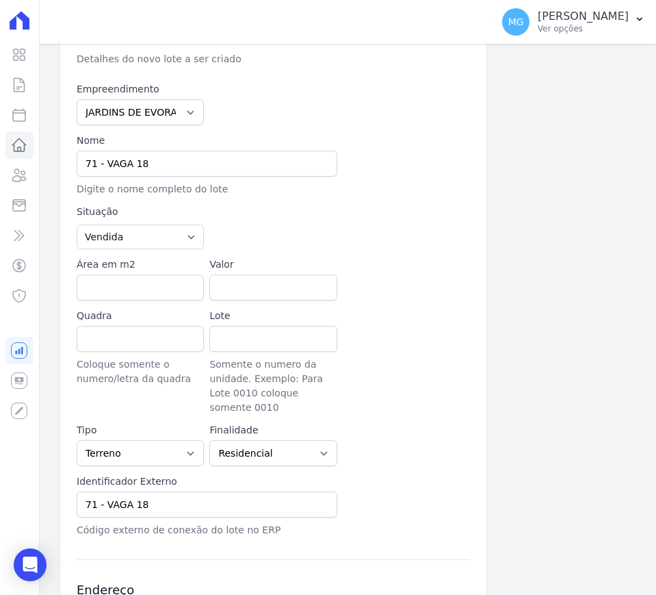
scroll to position [0, 0]
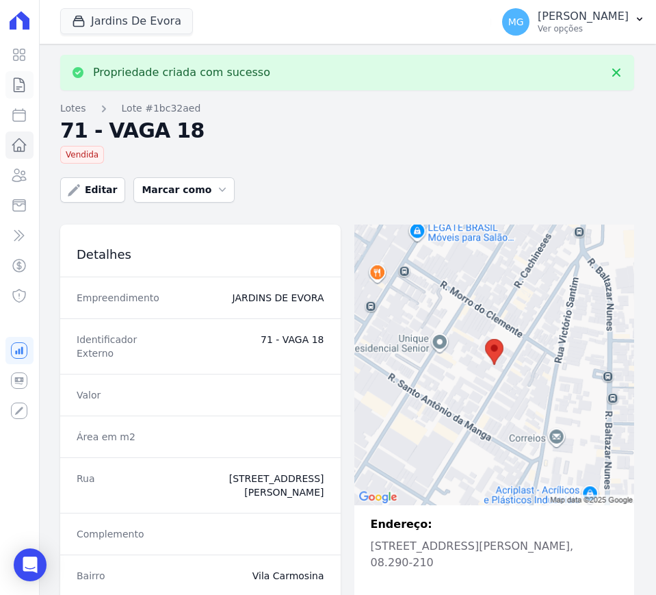
click at [19, 85] on icon at bounding box center [19, 85] width 16 height 16
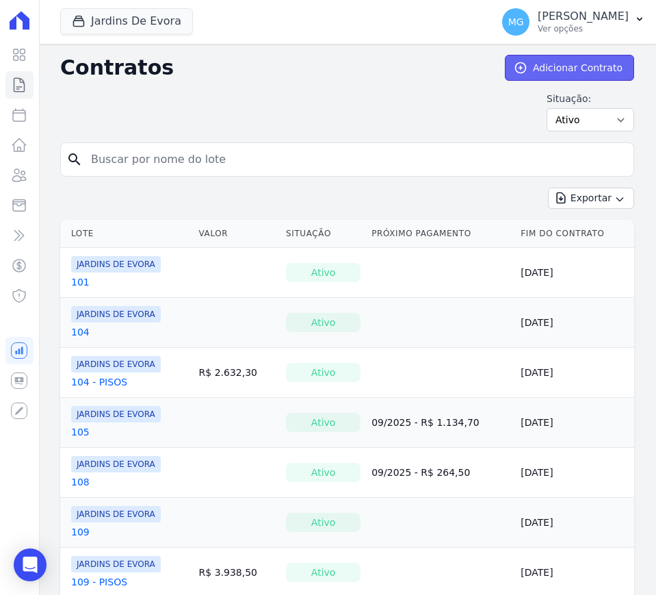
click at [517, 64] on icon at bounding box center [521, 68] width 14 height 14
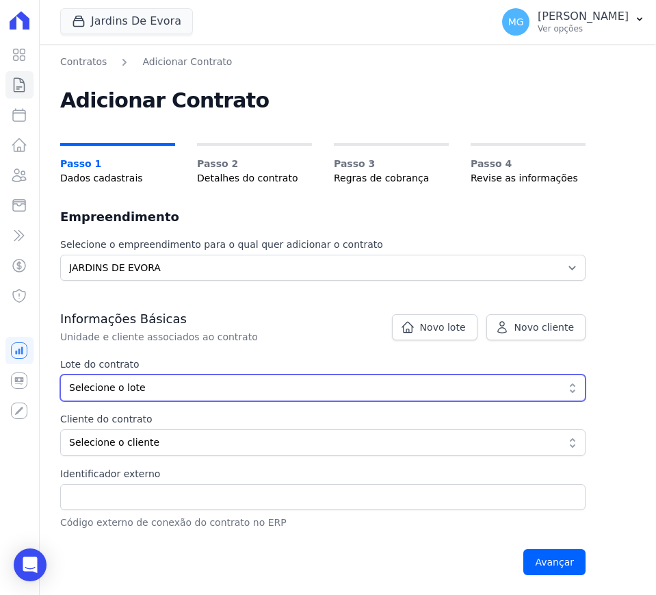
click at [115, 383] on span "Selecione o lote" at bounding box center [313, 388] width 489 height 14
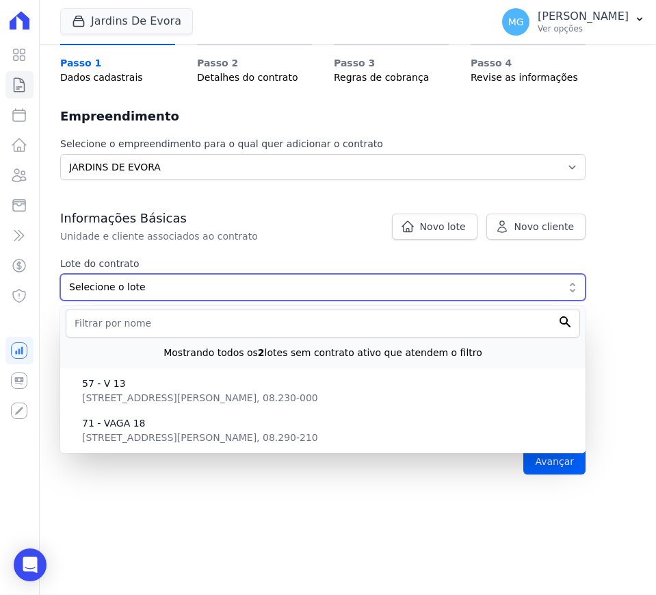
scroll to position [114, 0]
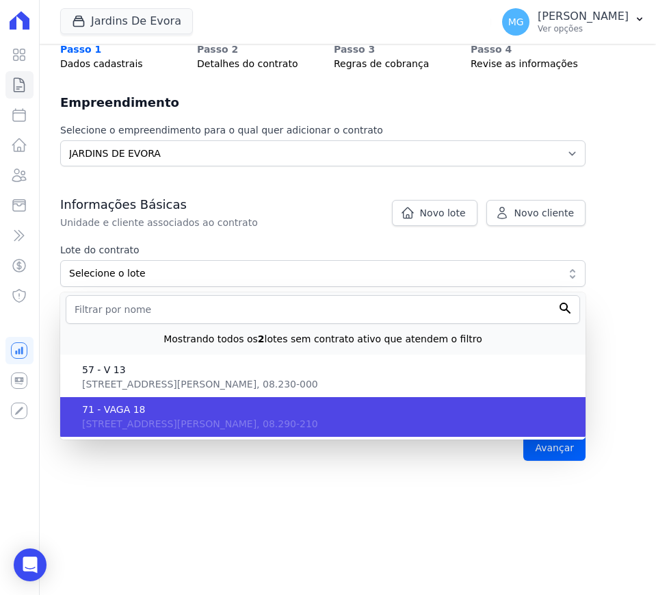
click at [166, 414] on span "71 - VAGA 18" at bounding box center [328, 409] width 493 height 14
type input "1bc32aed-8db1-4489-a6bf-8490e08581ee"
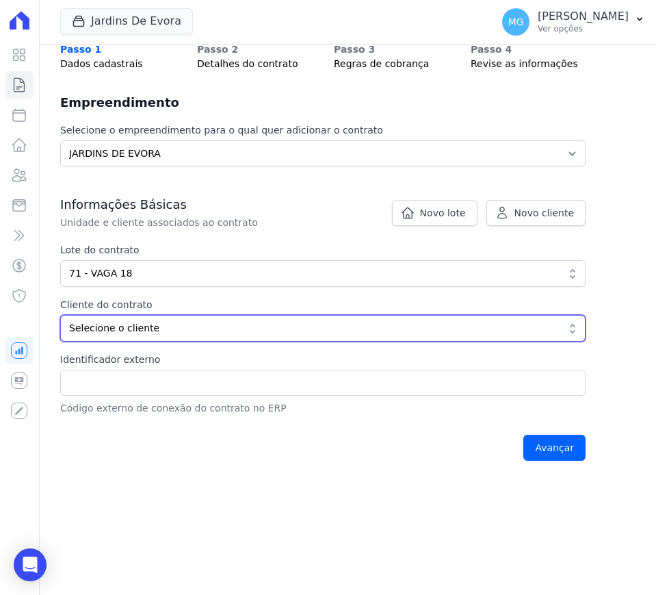
click at [100, 328] on span "Selecione o cliente" at bounding box center [313, 328] width 489 height 14
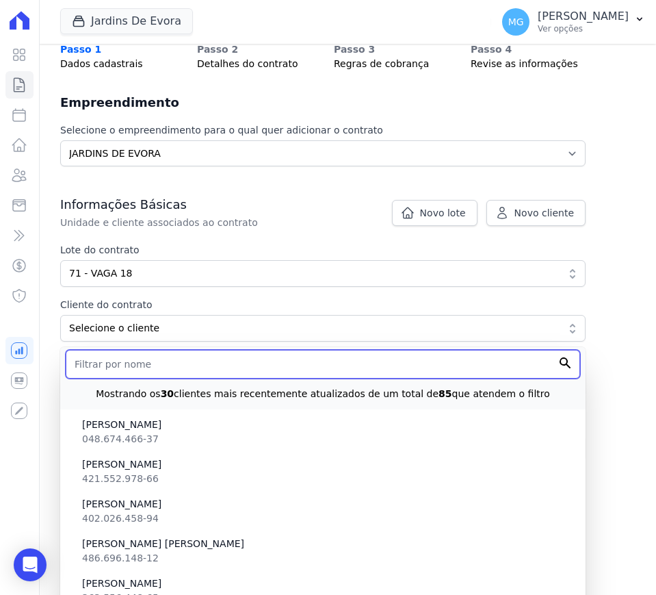
click at [153, 364] on input "text" at bounding box center [323, 364] width 515 height 29
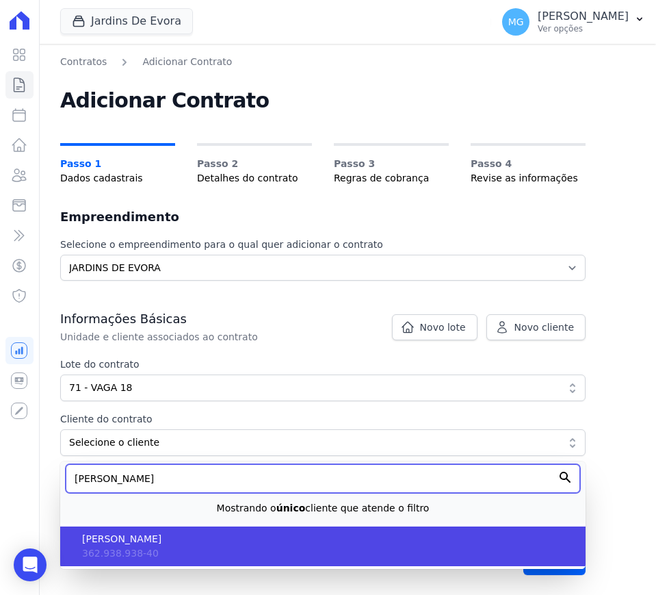
type input "ELIANA"
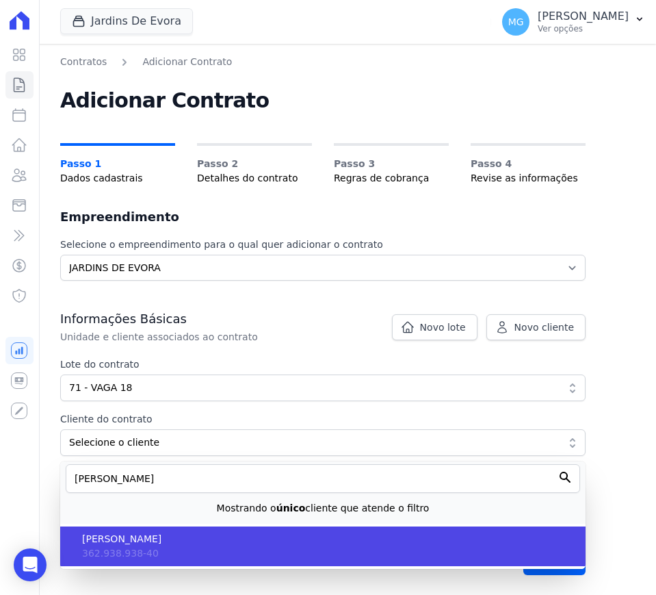
click at [150, 545] on span "[PERSON_NAME]" at bounding box center [328, 539] width 493 height 14
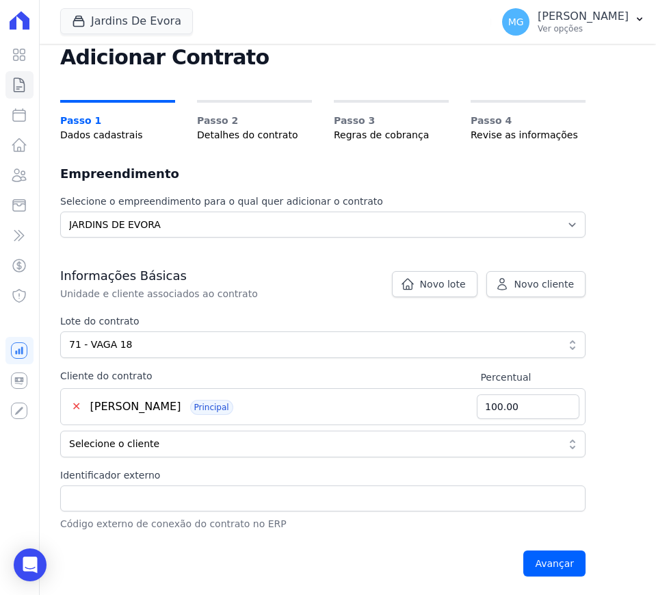
scroll to position [44, 0]
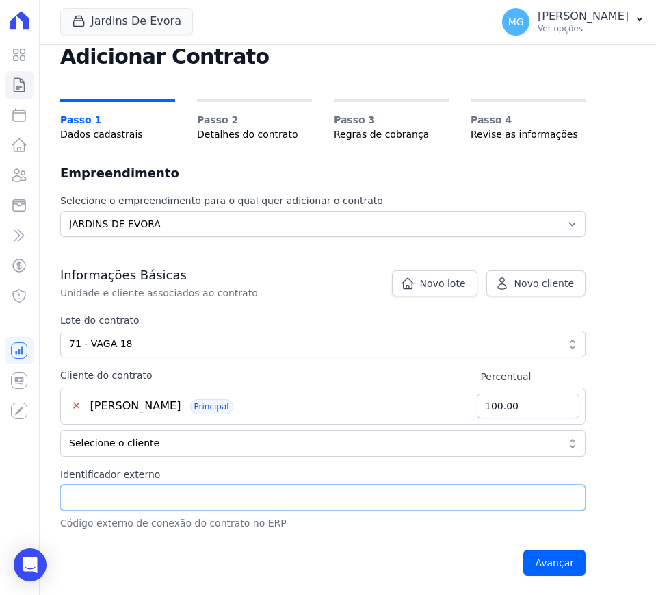
click at [116, 502] on input "Identificador externo" at bounding box center [323, 498] width 526 height 26
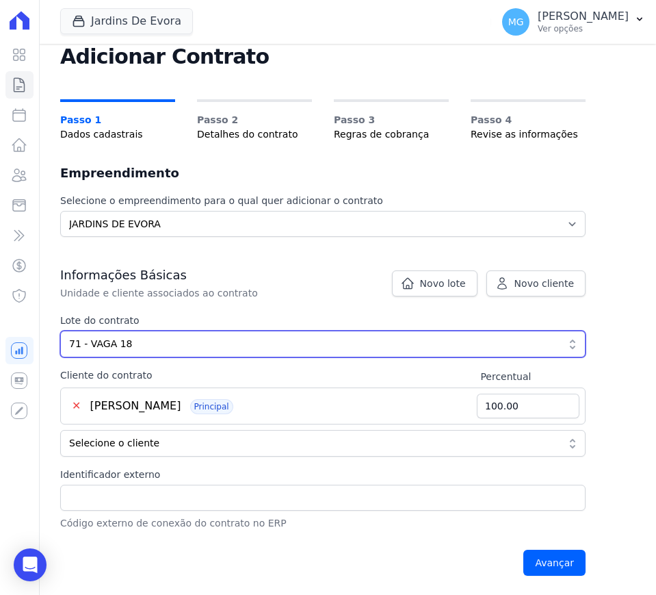
click at [107, 342] on span "71 - VAGA 18" at bounding box center [313, 344] width 489 height 14
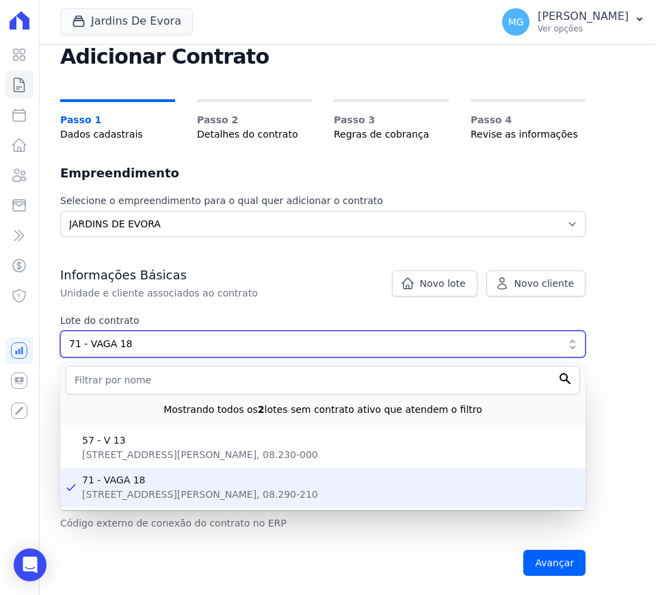
click at [107, 342] on span "71 - VAGA 18" at bounding box center [313, 344] width 489 height 14
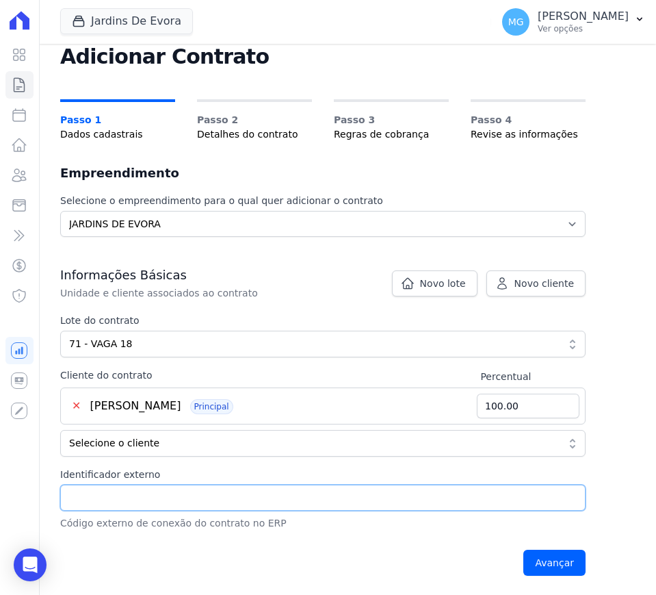
click at [105, 493] on input "Identificador externo" at bounding box center [323, 498] width 526 height 26
type input "71 - VAGA 18"
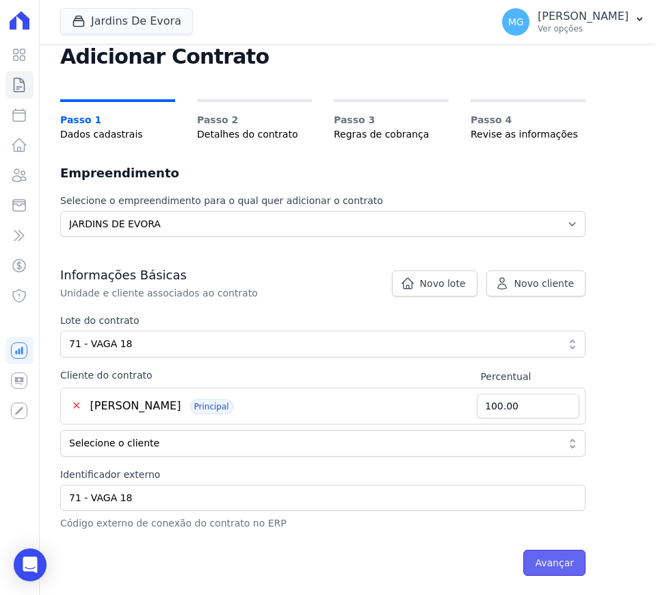
click at [562, 563] on input "Avançar" at bounding box center [555, 563] width 62 height 26
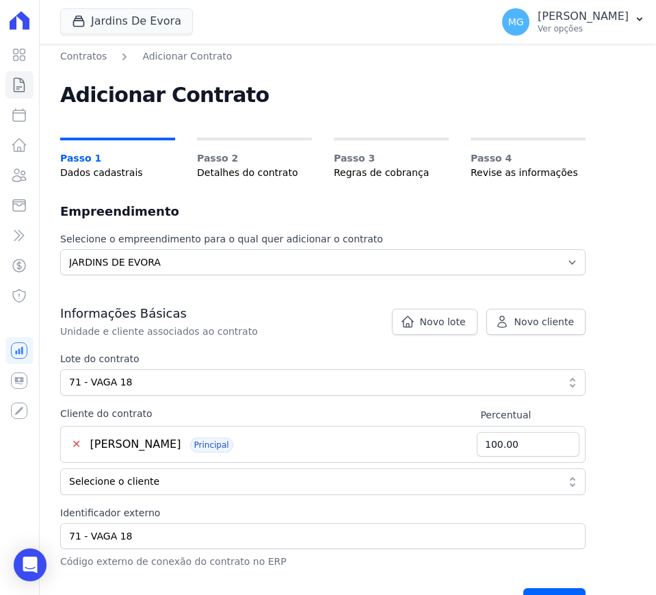
scroll to position [0, 0]
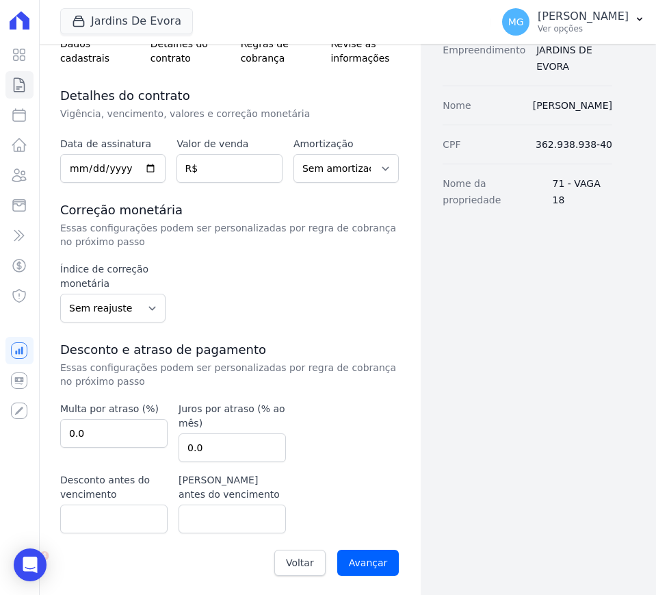
scroll to position [137, 0]
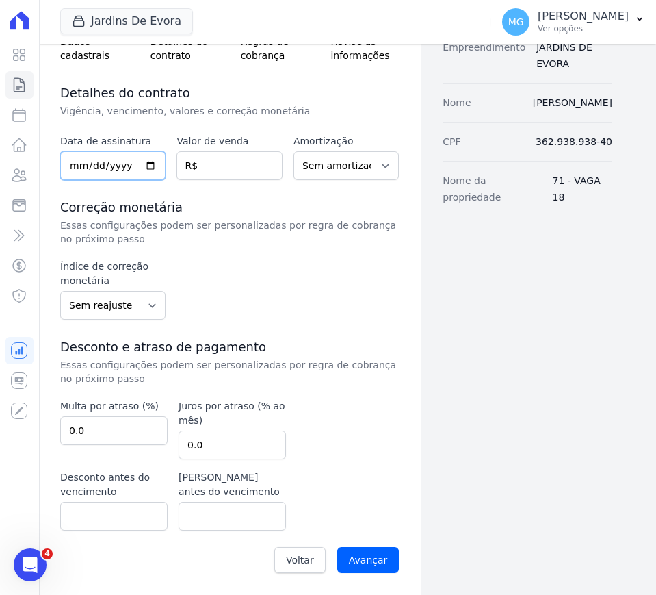
click at [80, 164] on input "date" at bounding box center [112, 165] width 105 height 29
type input "[DATE]"
click at [362, 557] on input "Avançar" at bounding box center [368, 560] width 62 height 26
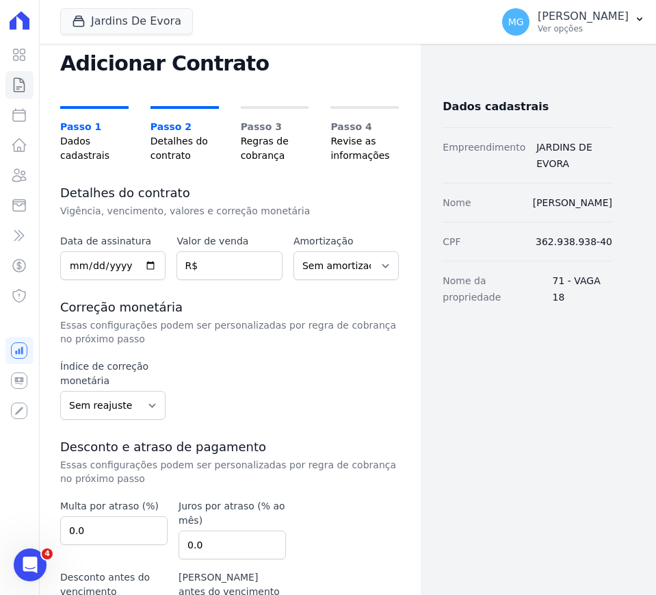
scroll to position [171, 0]
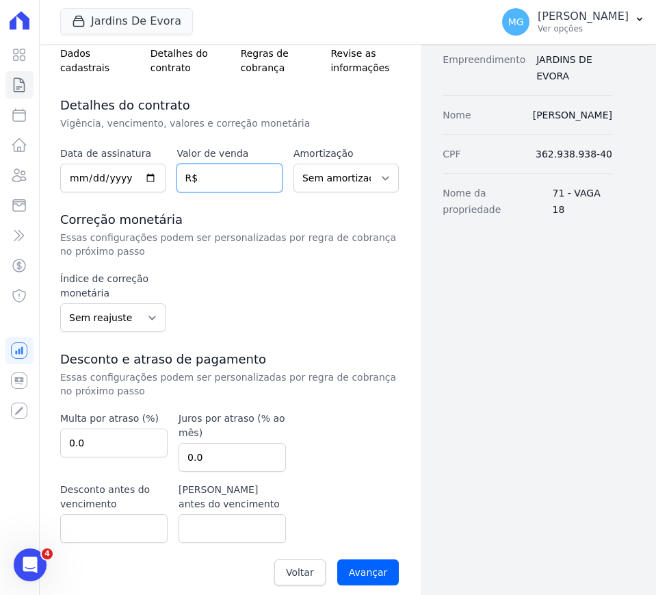
click at [222, 171] on input "number" at bounding box center [229, 178] width 105 height 29
type input "40000"
click at [263, 316] on div "Índice de correção monetária Sem reajuste Média dos últimos 12 meses acumulado …" at bounding box center [229, 302] width 339 height 60
drag, startPoint x: 255, startPoint y: 253, endPoint x: 234, endPoint y: 199, distance: 58.1
click at [250, 243] on p "Essas configurações podem ser personalizadas por regra de cobrança no próximo p…" at bounding box center [229, 244] width 339 height 27
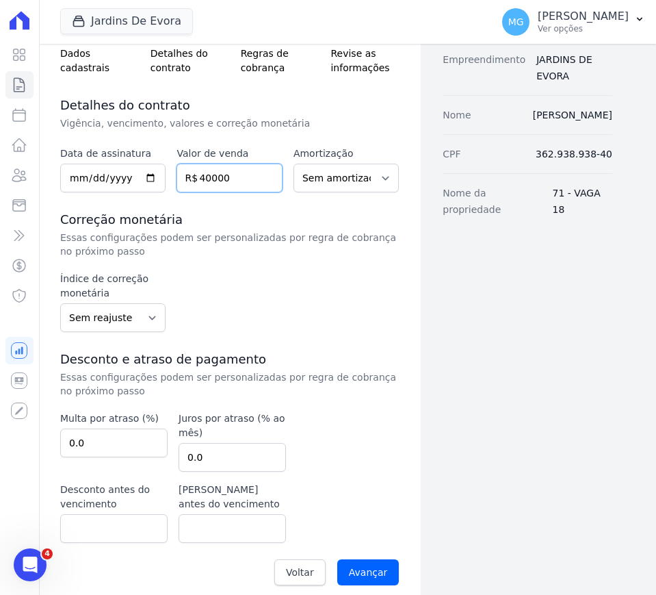
drag, startPoint x: 233, startPoint y: 178, endPoint x: 211, endPoint y: 178, distance: 21.2
click at [233, 177] on input "40000" at bounding box center [229, 178] width 105 height 29
click at [221, 203] on div "Data de assinatura Valor de venda 40000 R$ Amortização Sem amortização Price Sa…" at bounding box center [229, 369] width 339 height 447
click at [364, 574] on input "Avançar" at bounding box center [368, 572] width 62 height 26
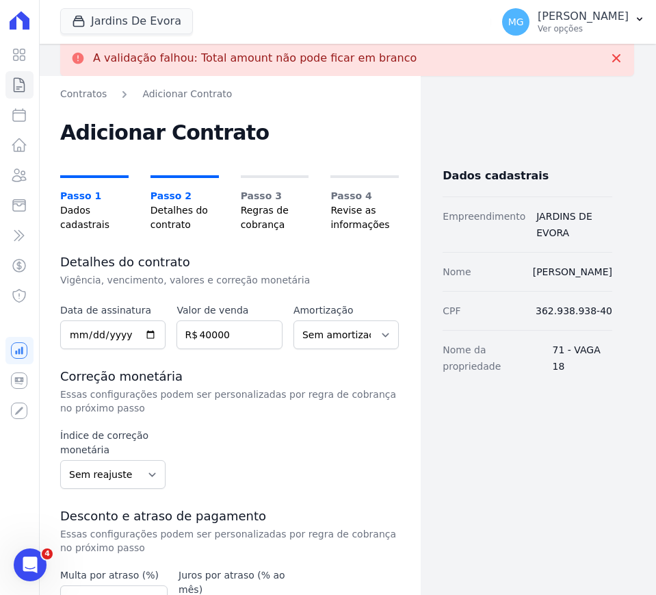
scroll to position [0, 0]
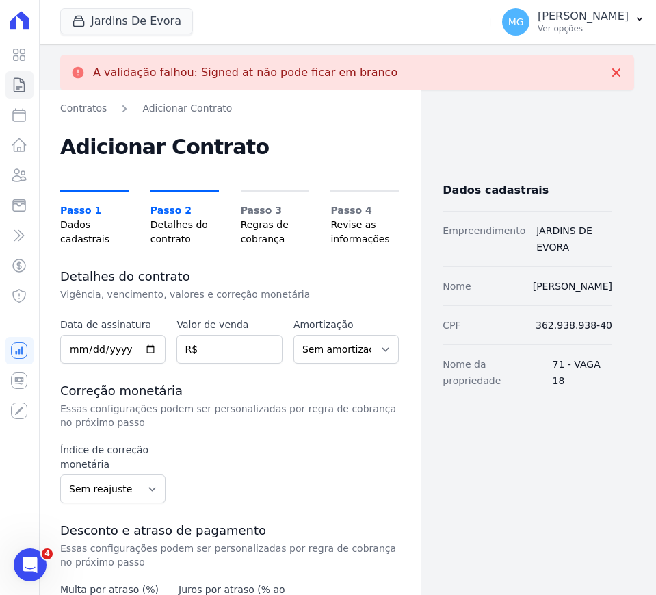
drag, startPoint x: 180, startPoint y: 64, endPoint x: 406, endPoint y: 64, distance: 225.9
click at [406, 64] on div "A validação falhou: Signed at não pode ficar em branco" at bounding box center [347, 73] width 574 height 36
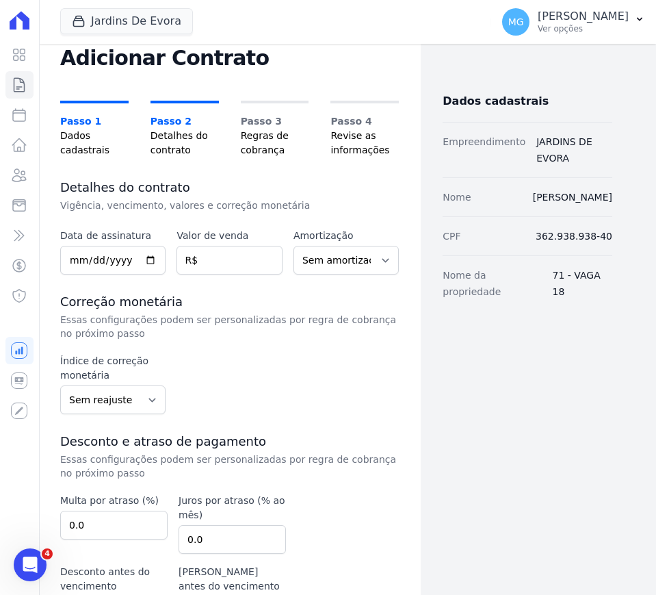
scroll to position [171, 0]
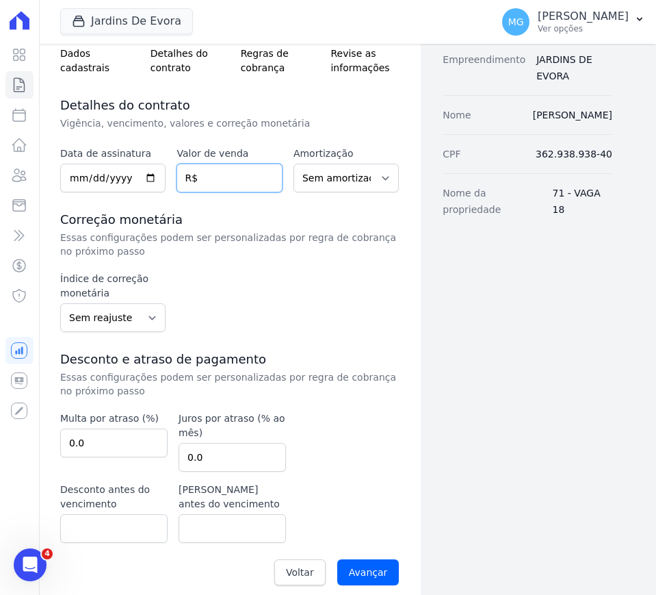
click at [209, 171] on input "number" at bounding box center [229, 178] width 105 height 29
type input "40000"
click at [240, 214] on h3 "Correção monetária" at bounding box center [229, 219] width 339 height 16
click at [84, 178] on input "date" at bounding box center [112, 178] width 105 height 29
type input "2025-03-01"
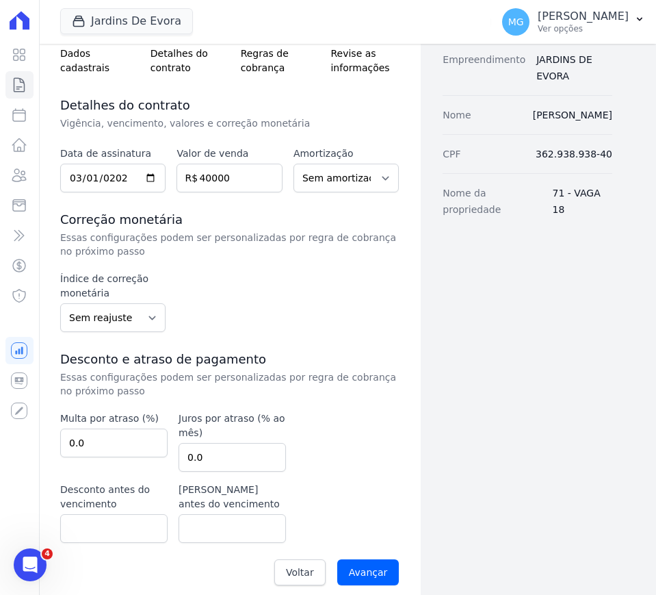
click at [272, 248] on p "Essas configurações podem ser personalizadas por regra de cobrança no próximo p…" at bounding box center [229, 244] width 339 height 27
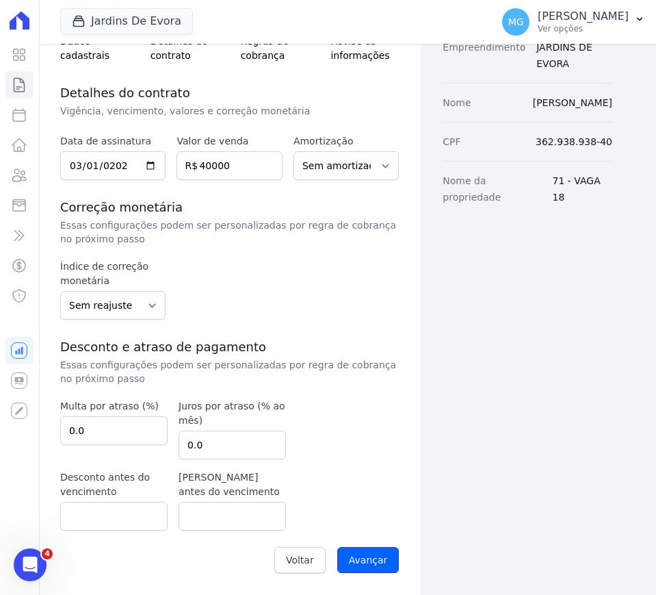
drag, startPoint x: 366, startPoint y: 563, endPoint x: 376, endPoint y: 439, distance: 124.2
click at [366, 564] on input "Avançar" at bounding box center [368, 560] width 62 height 26
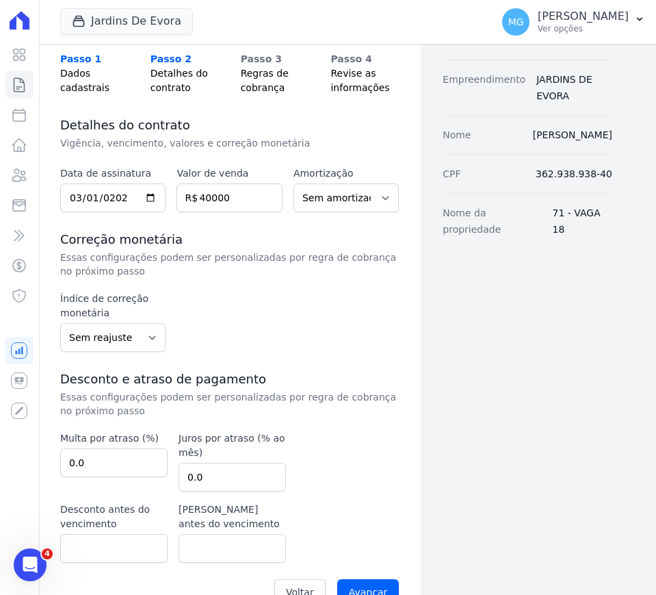
scroll to position [0, 0]
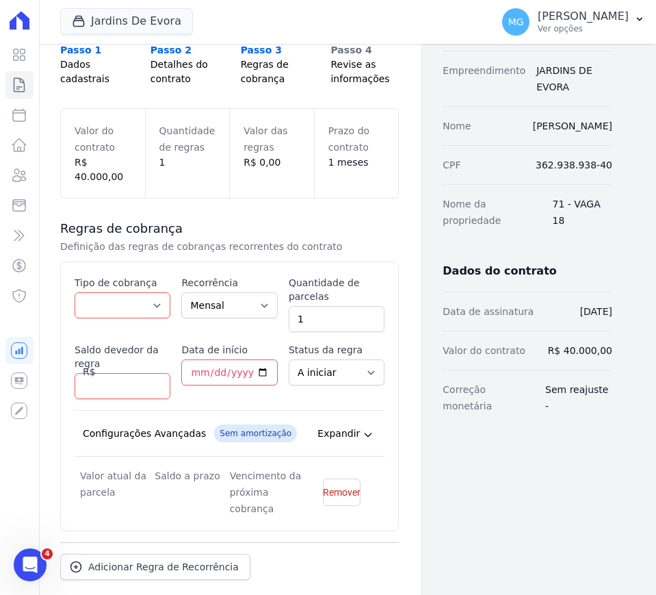
scroll to position [114, 0]
drag, startPoint x: 147, startPoint y: 293, endPoint x: 139, endPoint y: 300, distance: 11.1
click at [147, 293] on select "Parcela Normal Entrada Sinal Intercalada Chaves Pré-chaves Pós-chaves Impostos …" at bounding box center [123, 305] width 96 height 26
select select "standard"
click at [75, 292] on select "Parcela Normal Entrada Sinal Intercalada Chaves Pré-chaves Pós-chaves Impostos …" at bounding box center [123, 305] width 96 height 26
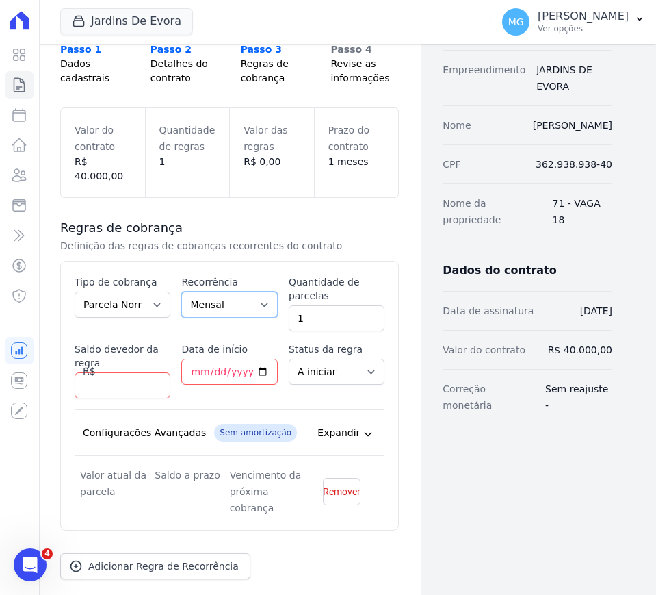
click at [226, 292] on select "Mensal Bimestral Trimestral Semestral Anual" at bounding box center [229, 305] width 96 height 26
click at [327, 305] on input "1" at bounding box center [337, 318] width 96 height 26
click at [118, 372] on input "Saldo devedor da regra" at bounding box center [123, 385] width 96 height 26
type input "38858.94"
click at [191, 359] on input "Data de início" at bounding box center [229, 372] width 96 height 26
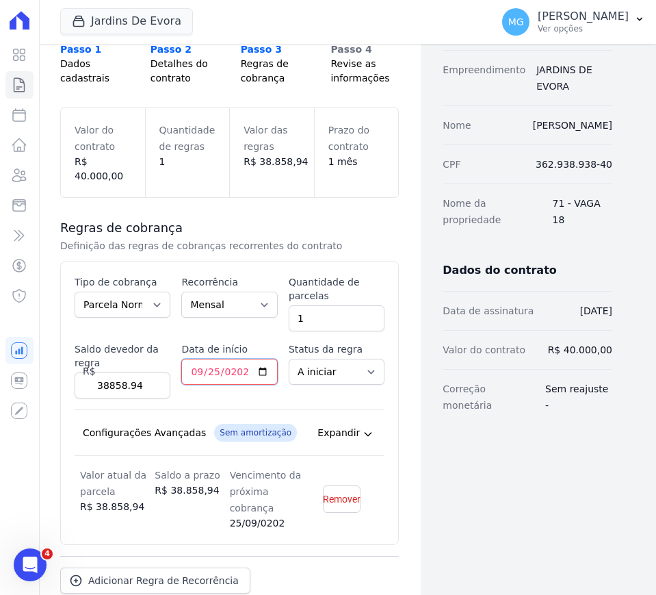
type input "[DATE]"
click at [325, 305] on input "1" at bounding box center [337, 318] width 96 height 26
click at [324, 305] on input "1" at bounding box center [337, 318] width 96 height 26
type input "54"
click at [408, 313] on div "Contratos Adicionar Contrato Adicionar Contrato Passo 1 Dados cadastrais Passo …" at bounding box center [229, 305] width 383 height 750
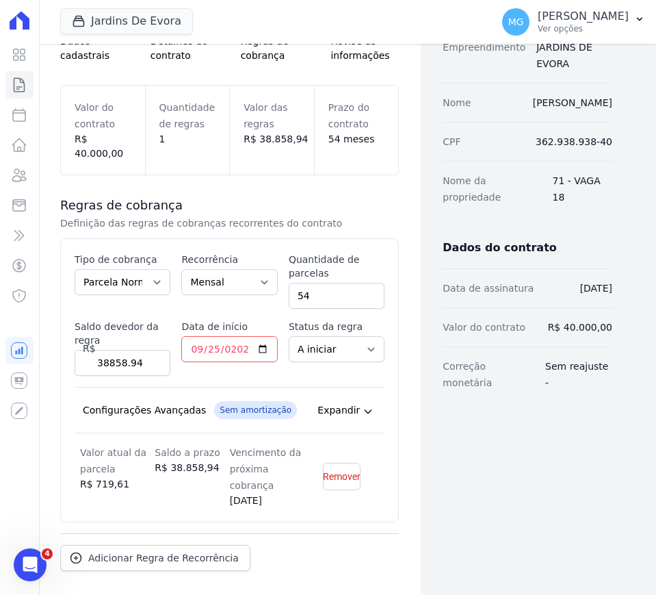
scroll to position [185, 0]
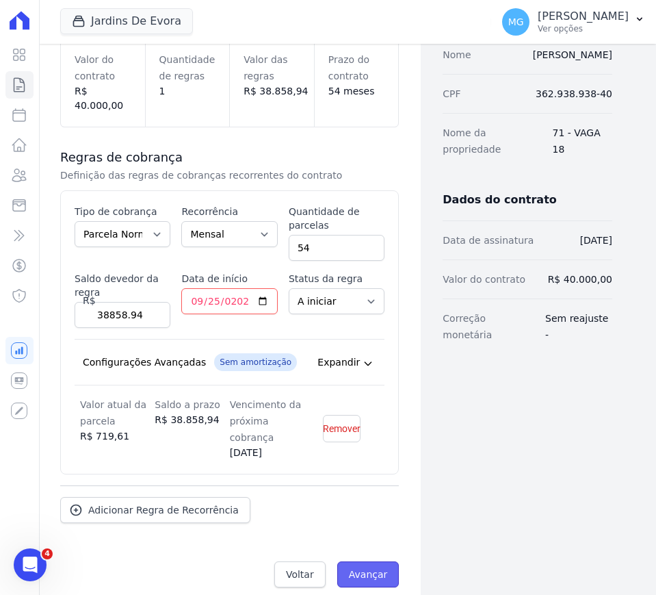
click at [373, 562] on input "Avançar" at bounding box center [368, 574] width 62 height 26
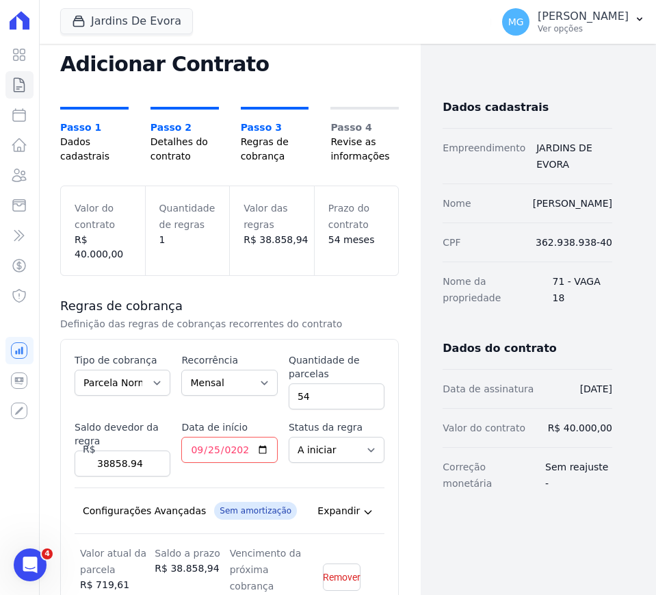
scroll to position [0, 0]
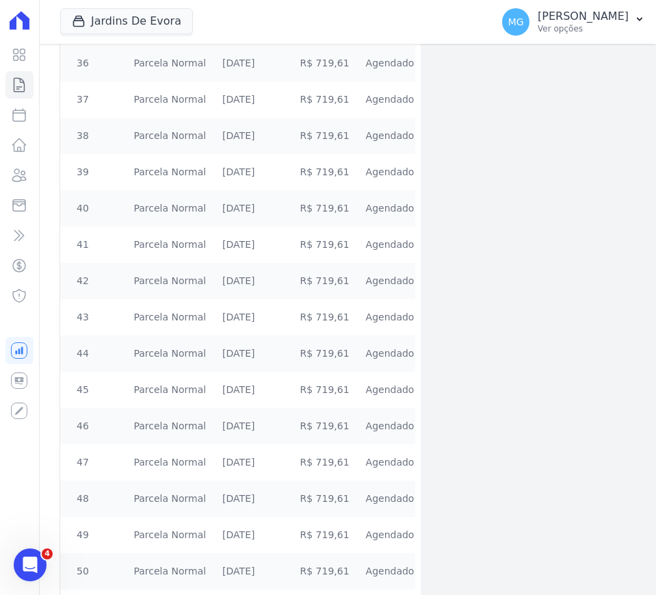
scroll to position [1777, 0]
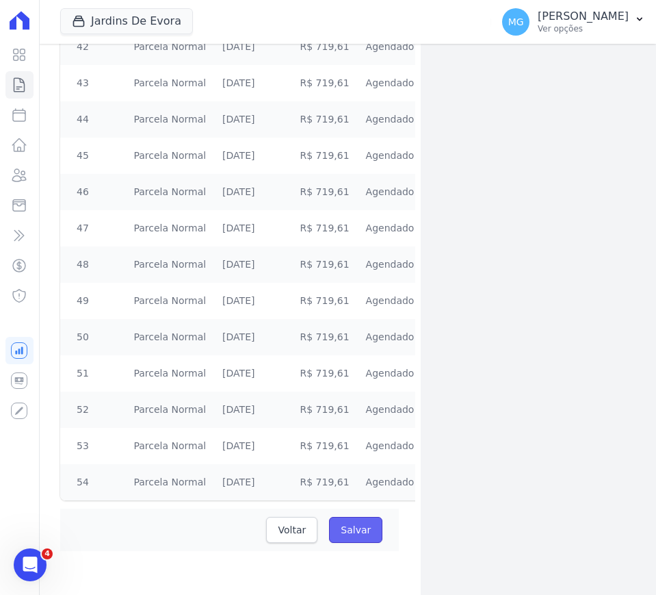
click at [349, 525] on input "Salvar" at bounding box center [355, 530] width 53 height 26
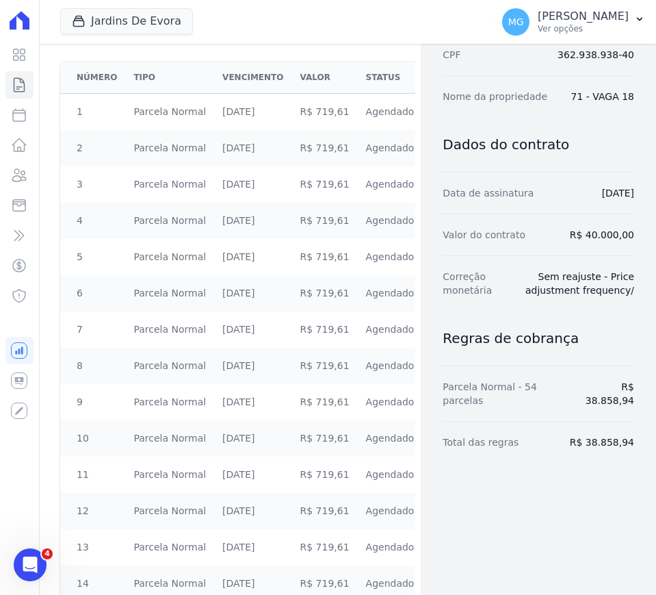
scroll to position [0, 0]
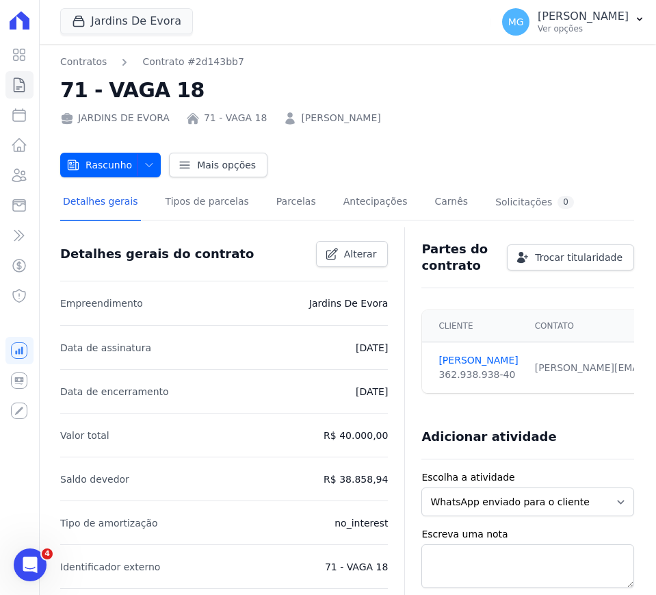
scroll to position [0, 115]
drag, startPoint x: 516, startPoint y: 363, endPoint x: 535, endPoint y: 366, distance: 19.5
click at [535, 366] on div "[PERSON_NAME][EMAIL_ADDRESS][PERSON_NAME][DOMAIN_NAME] Email e telefone não con…" at bounding box center [590, 368] width 340 height 14
copy div "[PERSON_NAME].[PERSON_NAME]@uniquechic.com.[PERSON_NAME]"
click at [287, 205] on link "Parcelas" at bounding box center [296, 203] width 45 height 36
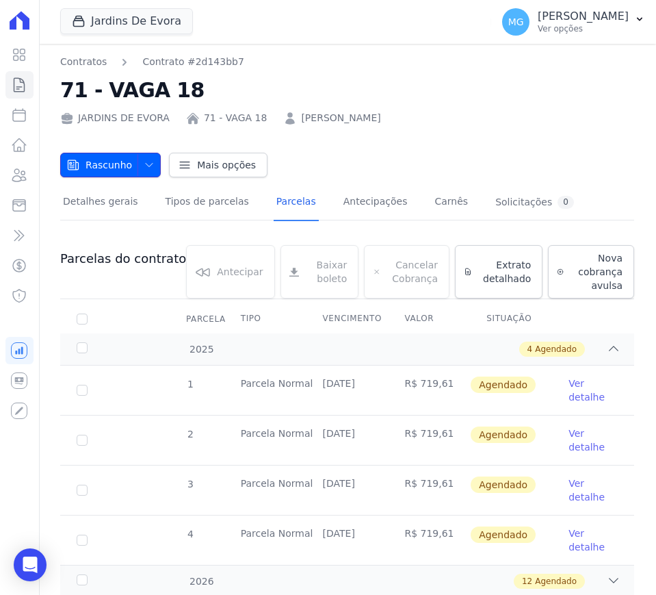
click at [144, 164] on icon "button" at bounding box center [149, 164] width 11 height 11
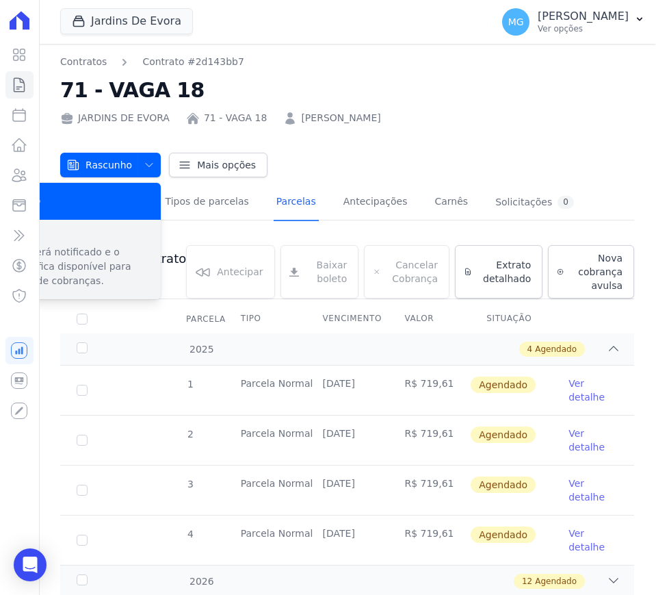
click at [71, 263] on p "Cliente será notificado e o contrato fica disponível para emissão de cobranças." at bounding box center [72, 266] width 156 height 43
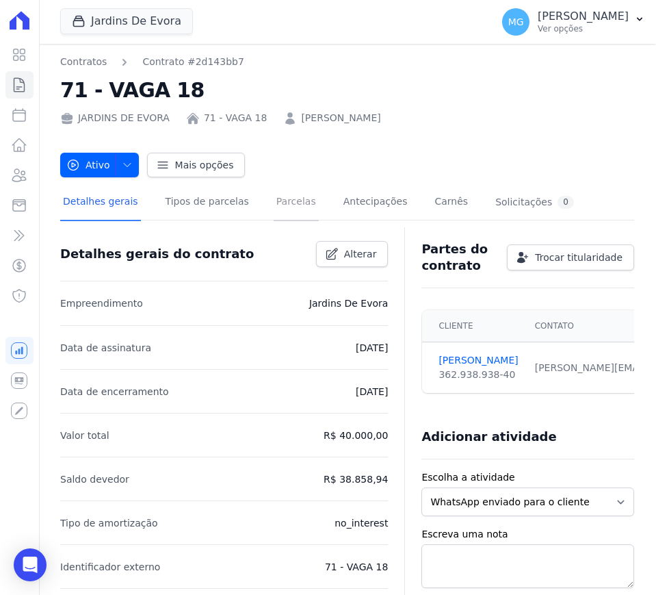
click at [290, 203] on link "Parcelas" at bounding box center [296, 203] width 45 height 36
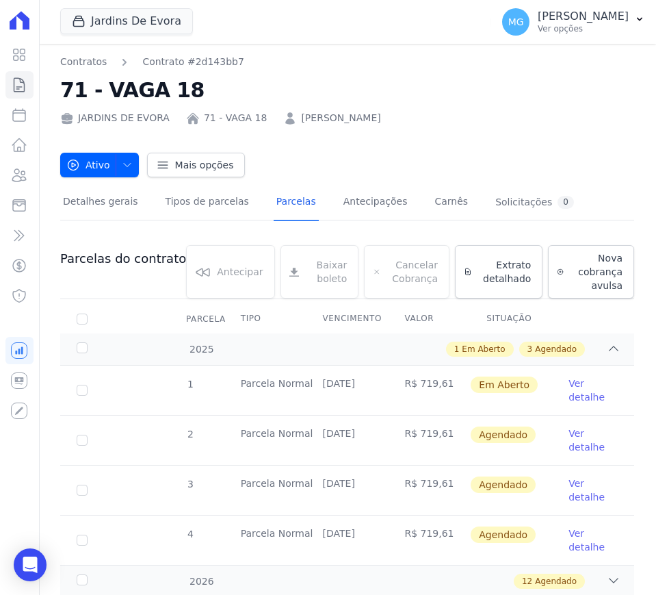
click at [569, 392] on link "Ver detalhe" at bounding box center [593, 389] width 49 height 27
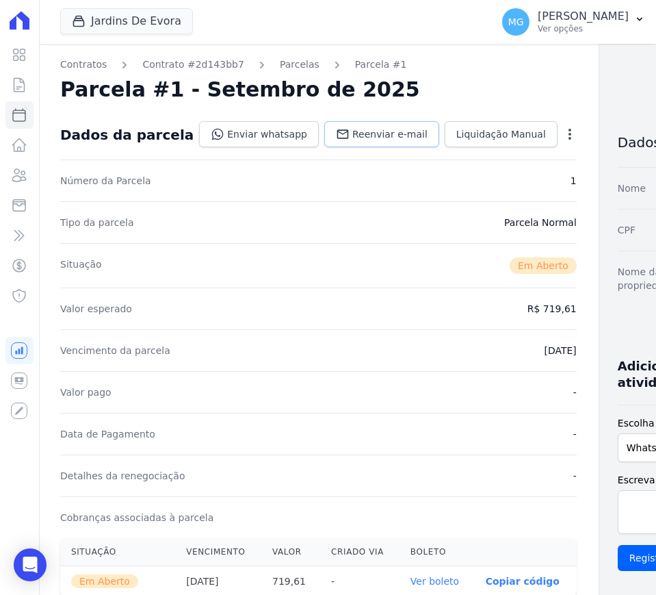
click at [352, 131] on span "Reenviar e-mail" at bounding box center [389, 134] width 75 height 14
click at [245, 18] on div "Jardins De Evora CONSTRUTORA [PERSON_NAME] LTDA JARDINS DE [GEOGRAPHIC_DATA] JA…" at bounding box center [273, 21] width 426 height 45
click at [524, 73] on div "Contratos Contrato #2d143bb7 [GEOGRAPHIC_DATA] Parcela #1 [GEOGRAPHIC_DATA] #1 …" at bounding box center [318, 485] width 561 height 883
